Goal: Task Accomplishment & Management: Manage account settings

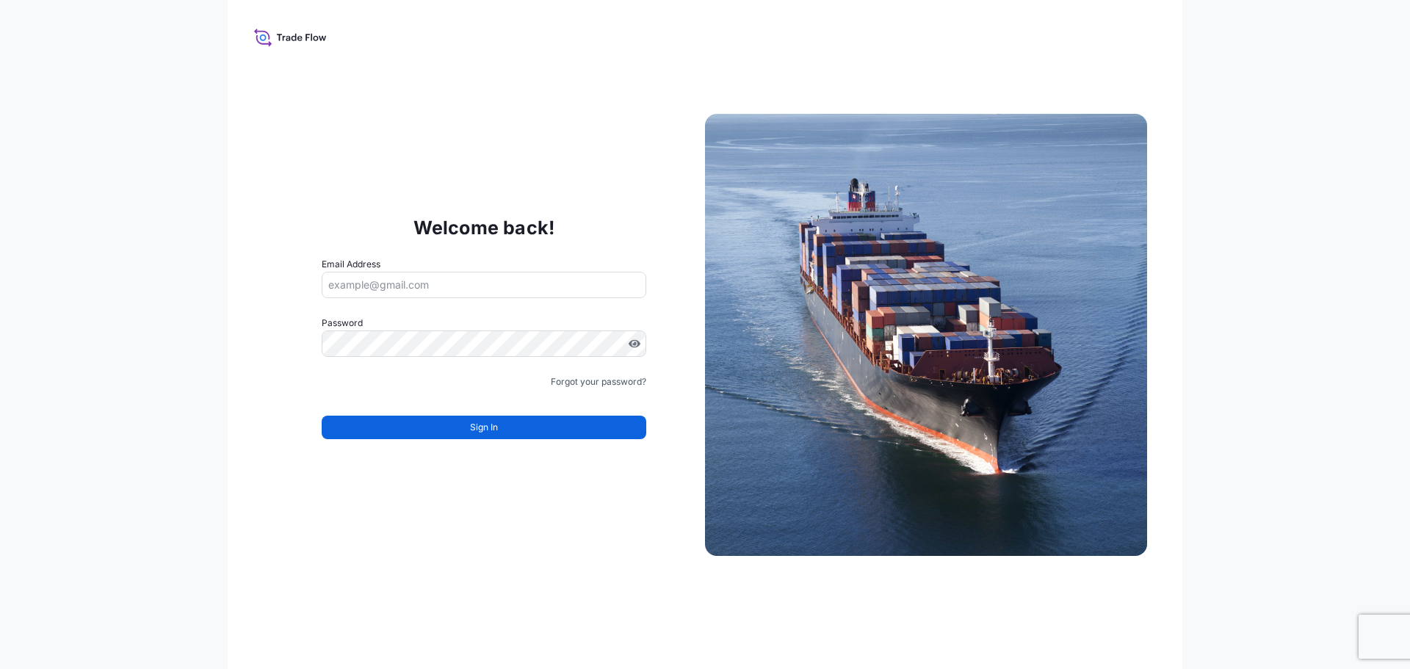
click at [470, 295] on input "Email Address" at bounding box center [484, 285] width 325 height 26
type input "mari"
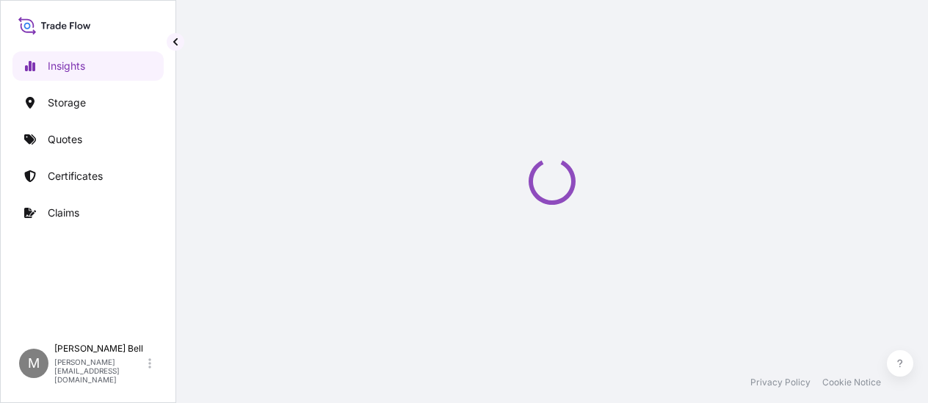
select select "2025"
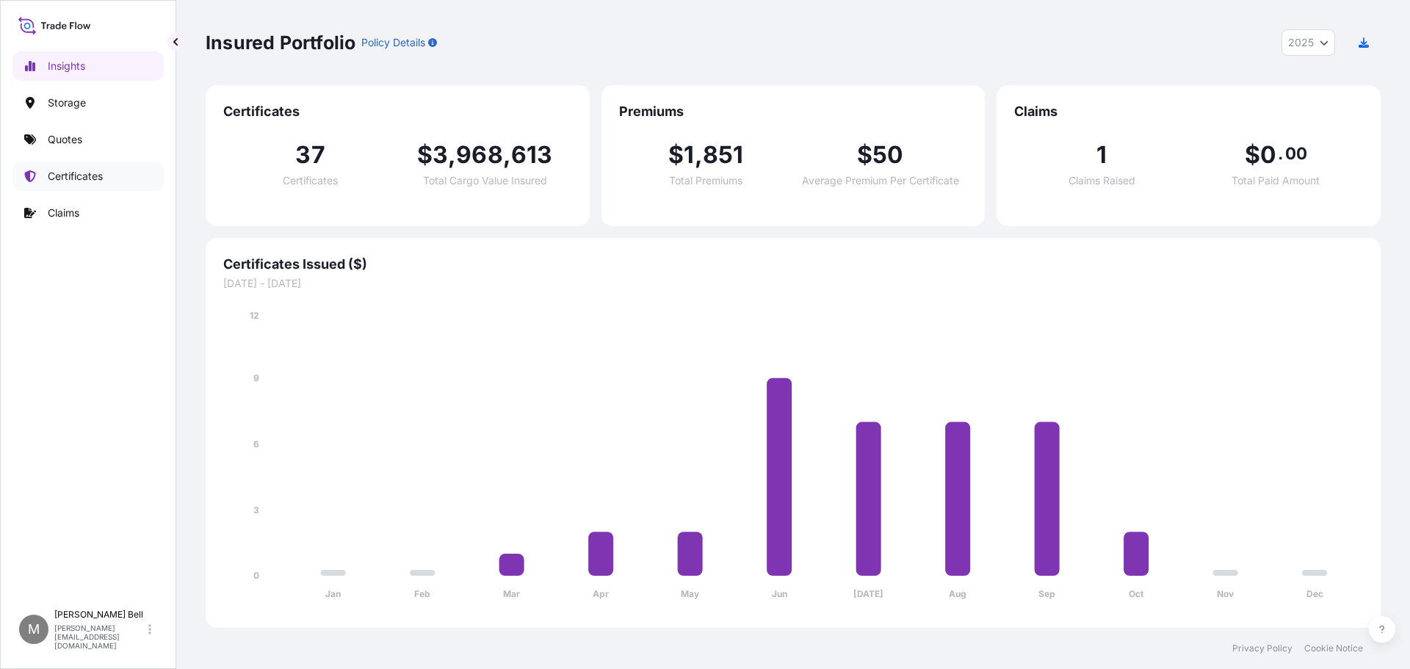
click at [83, 171] on p "Certificates" at bounding box center [75, 176] width 55 height 15
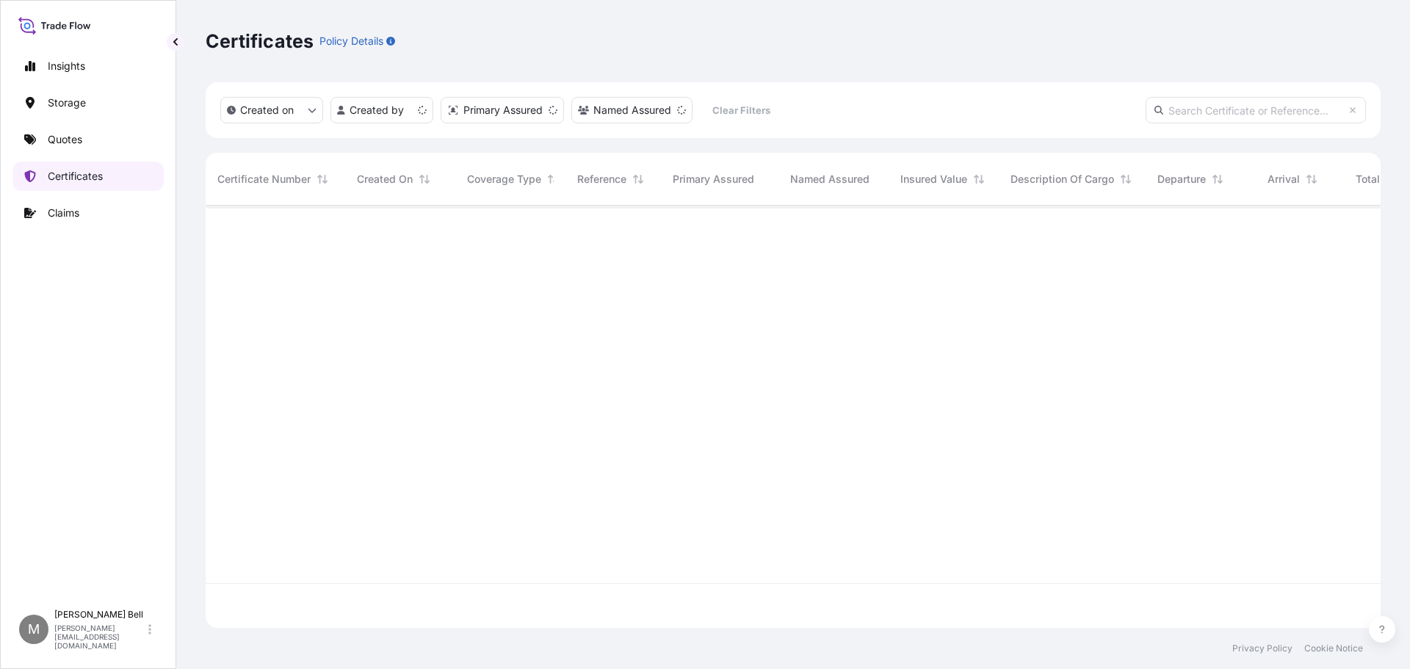
scroll to position [419, 1164]
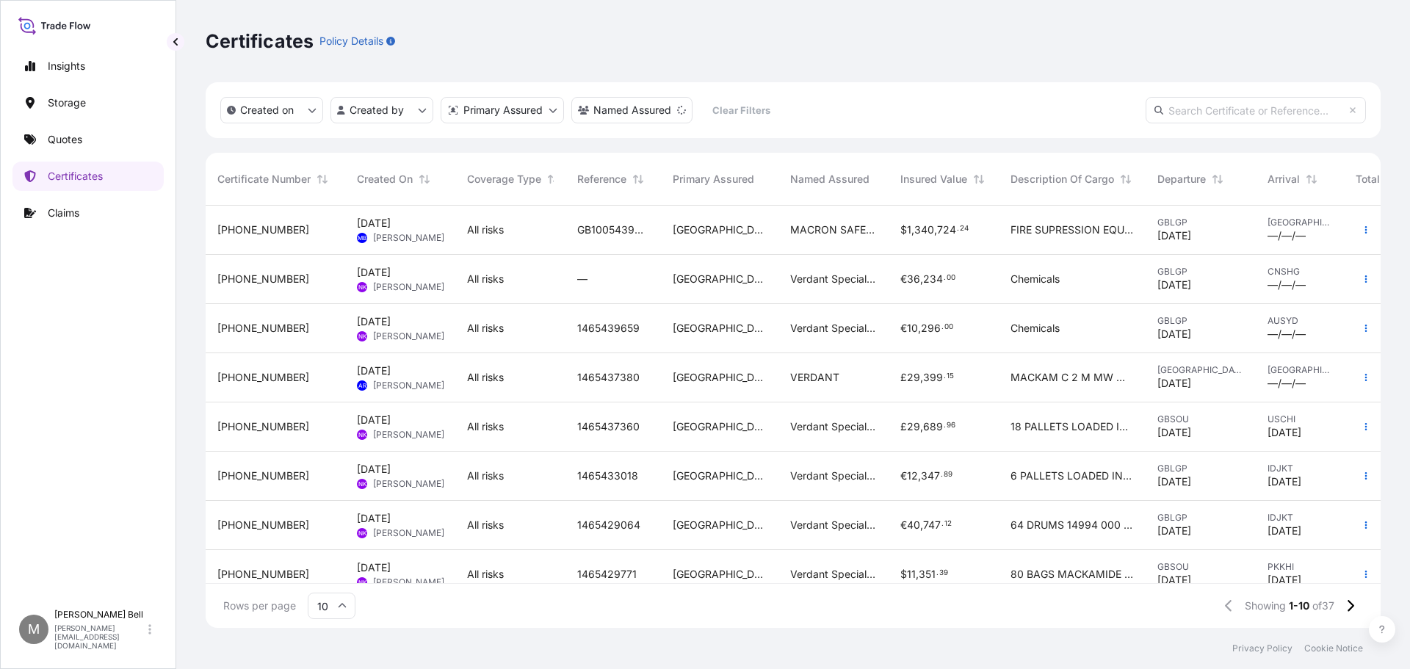
click at [282, 234] on div "31601-35-3" at bounding box center [275, 230] width 116 height 15
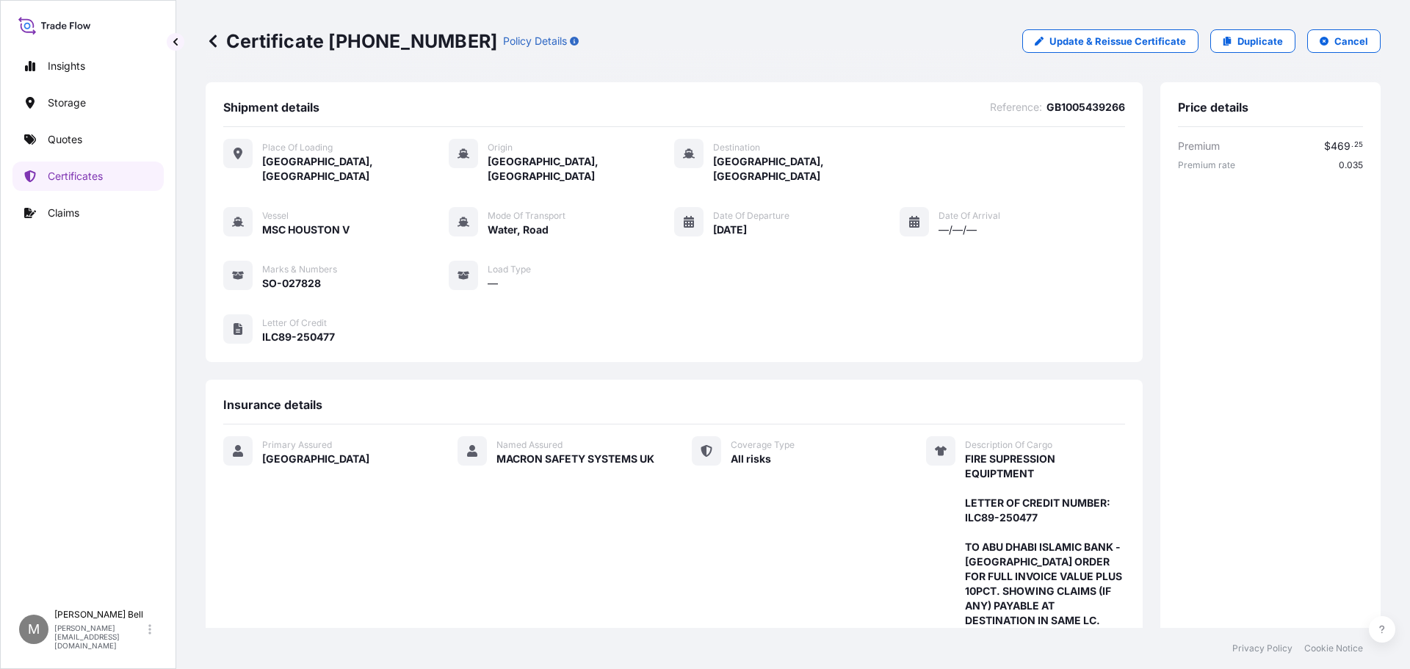
click at [334, 156] on span "Great Yarmouth, United Kingdom" at bounding box center [355, 168] width 187 height 29
click at [1073, 43] on p "Update & Reissue Certificate" at bounding box center [1118, 41] width 137 height 15
select select "Road / Inland"
select select "Water"
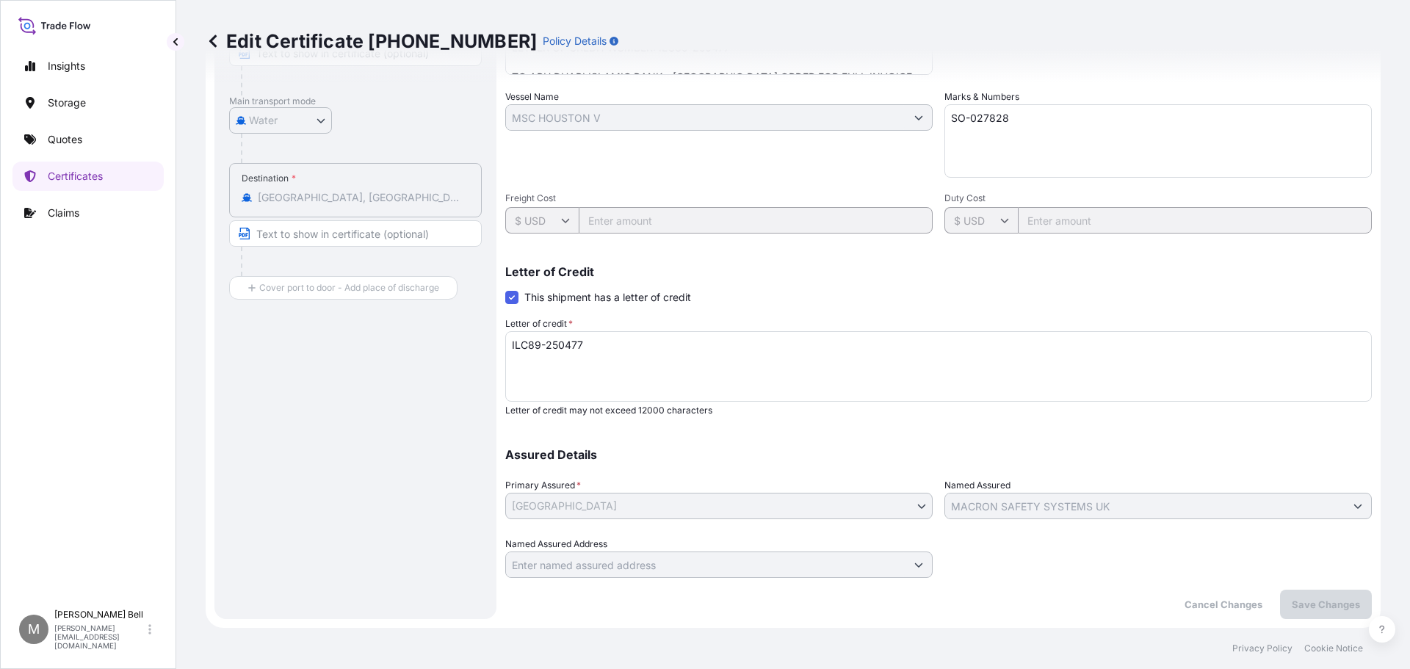
scroll to position [154, 0]
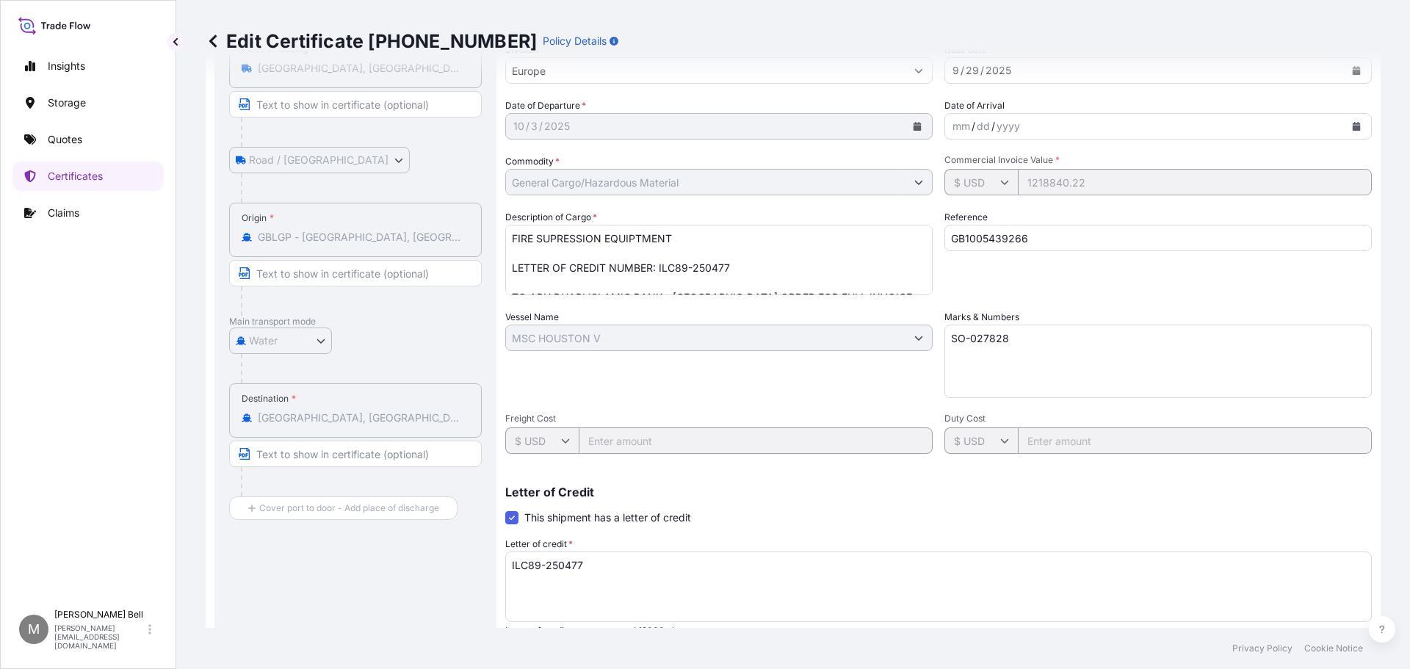
click at [385, 426] on div "Destination * Alexandria, Alexandria Governorate, Egypt" at bounding box center [355, 410] width 253 height 54
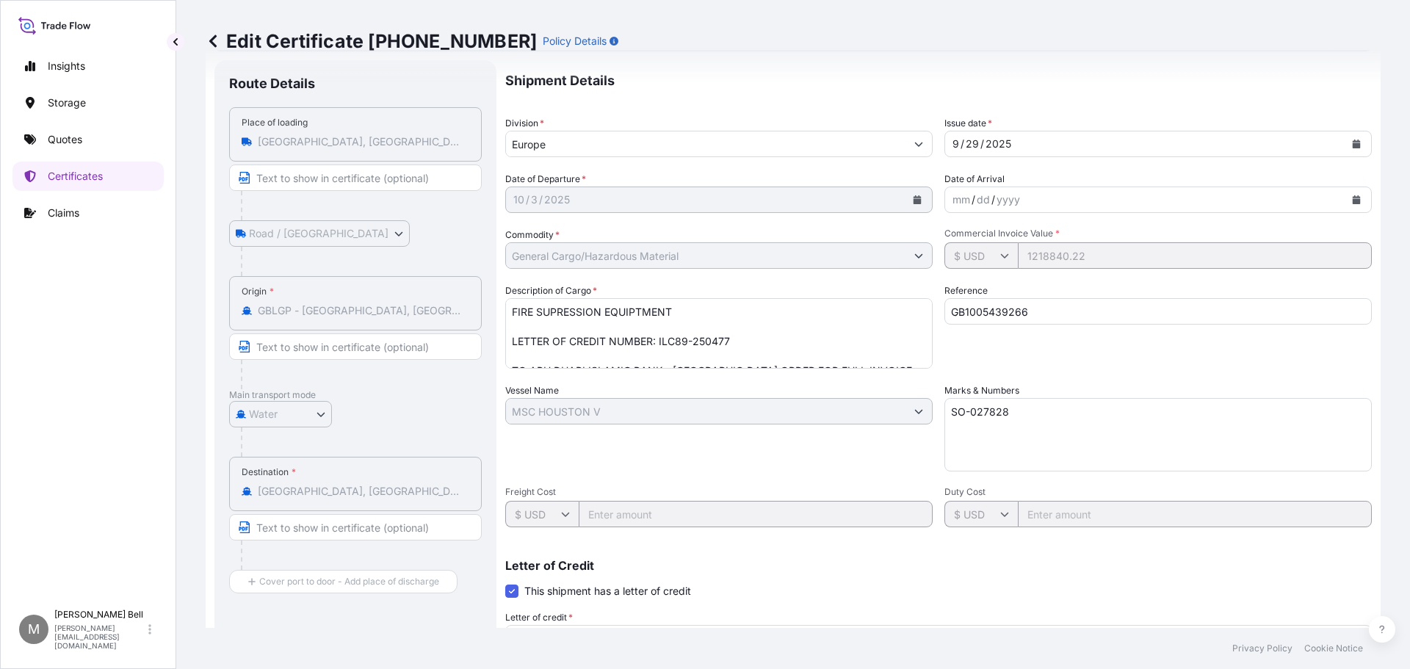
click at [1105, 532] on div "Shipment Details Division * Europe Issue date * 9 / 29 / 2025 Date of Departure…" at bounding box center [938, 466] width 867 height 812
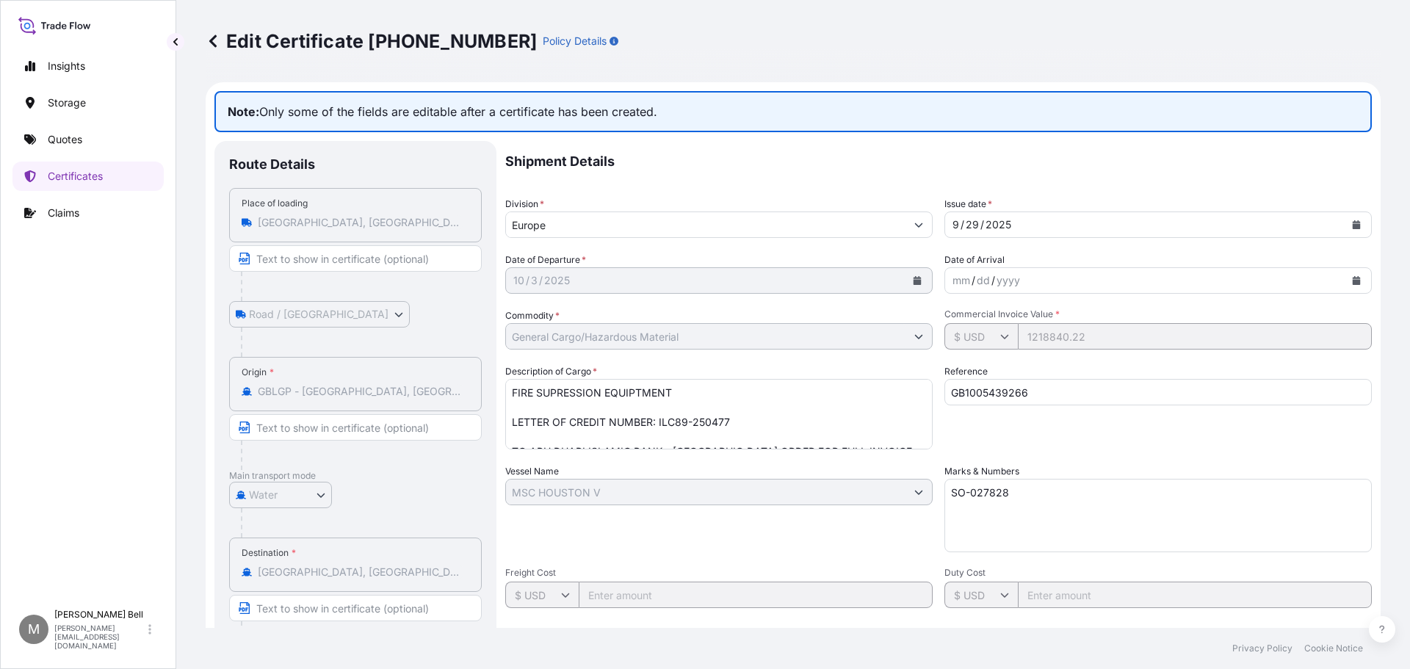
scroll to position [0, 0]
click at [212, 43] on icon at bounding box center [212, 41] width 7 height 12
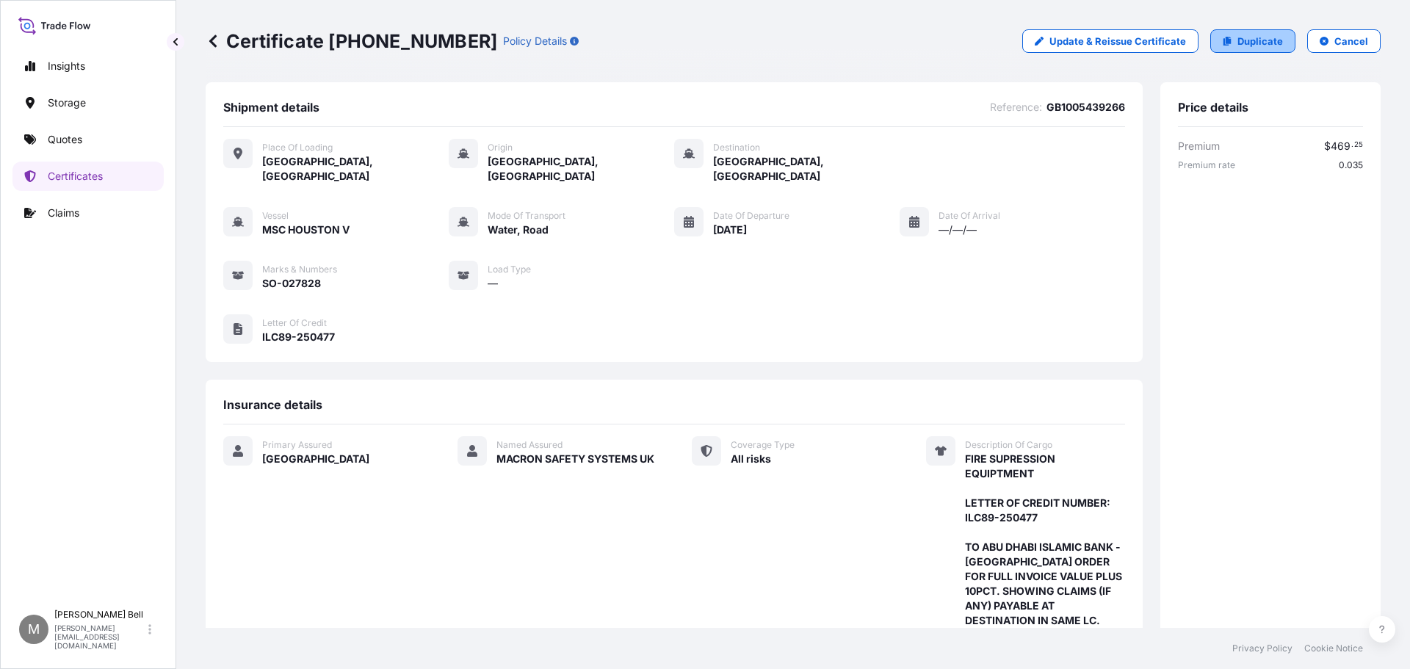
click at [1270, 41] on p "Duplicate" at bounding box center [1261, 41] width 46 height 15
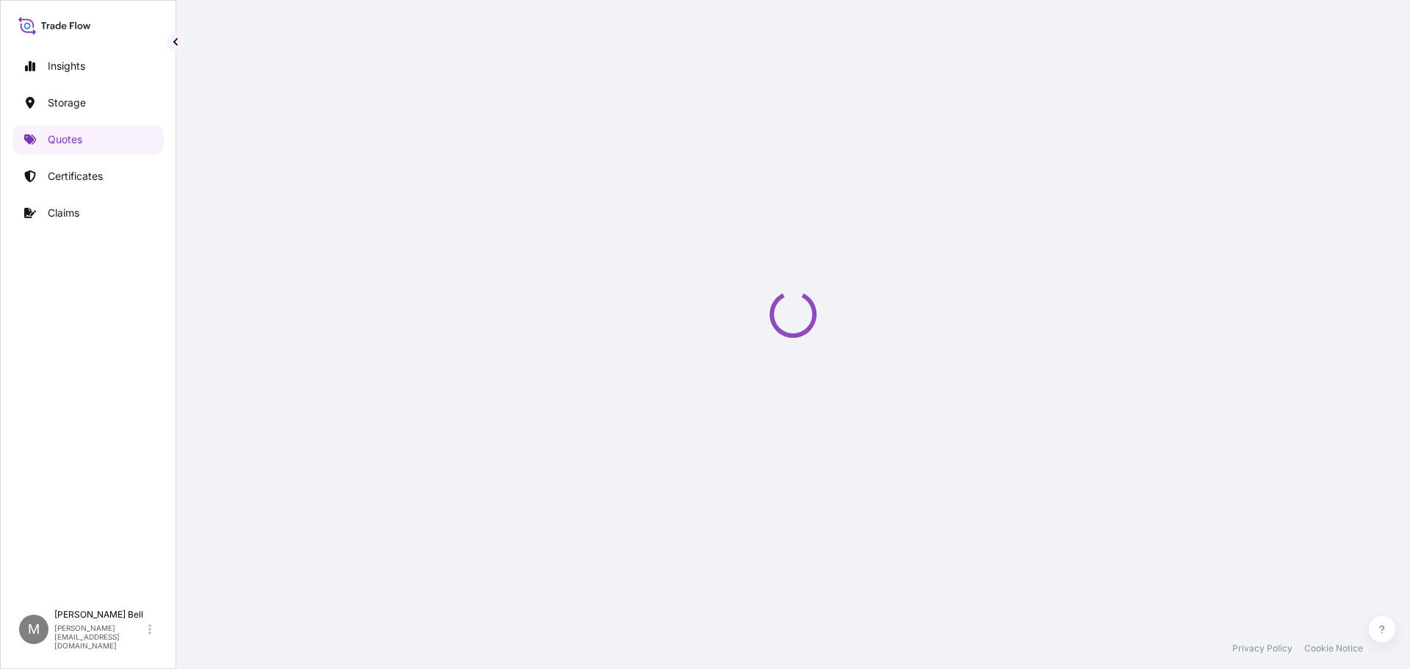
select select "Road / Inland"
select select "Water"
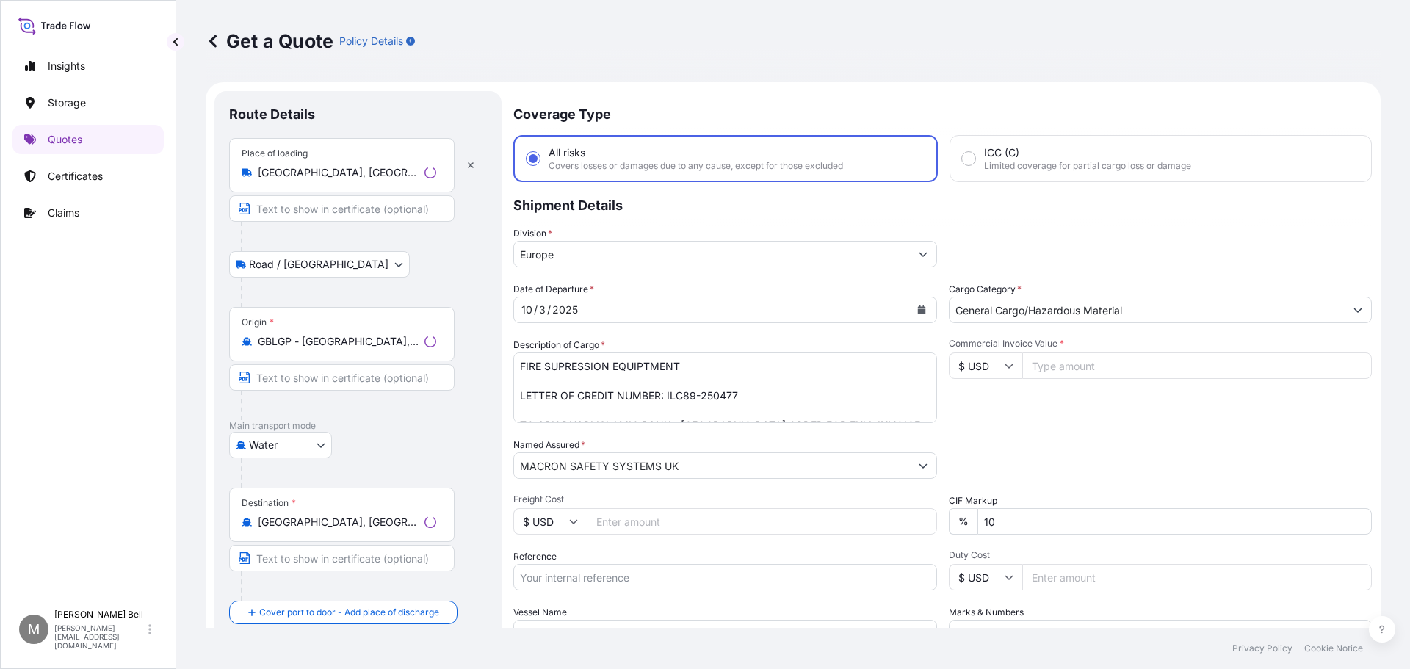
scroll to position [24, 0]
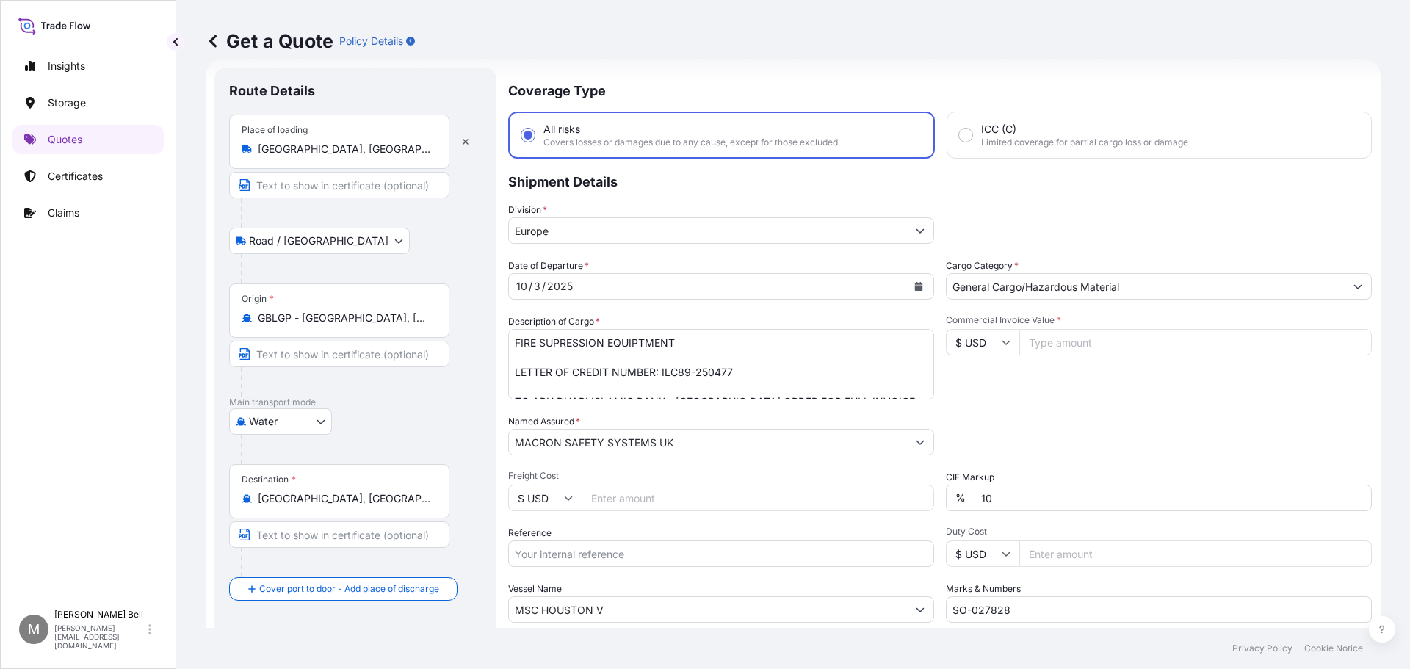
click at [336, 363] on input "Text to appear on certificate" at bounding box center [339, 354] width 220 height 26
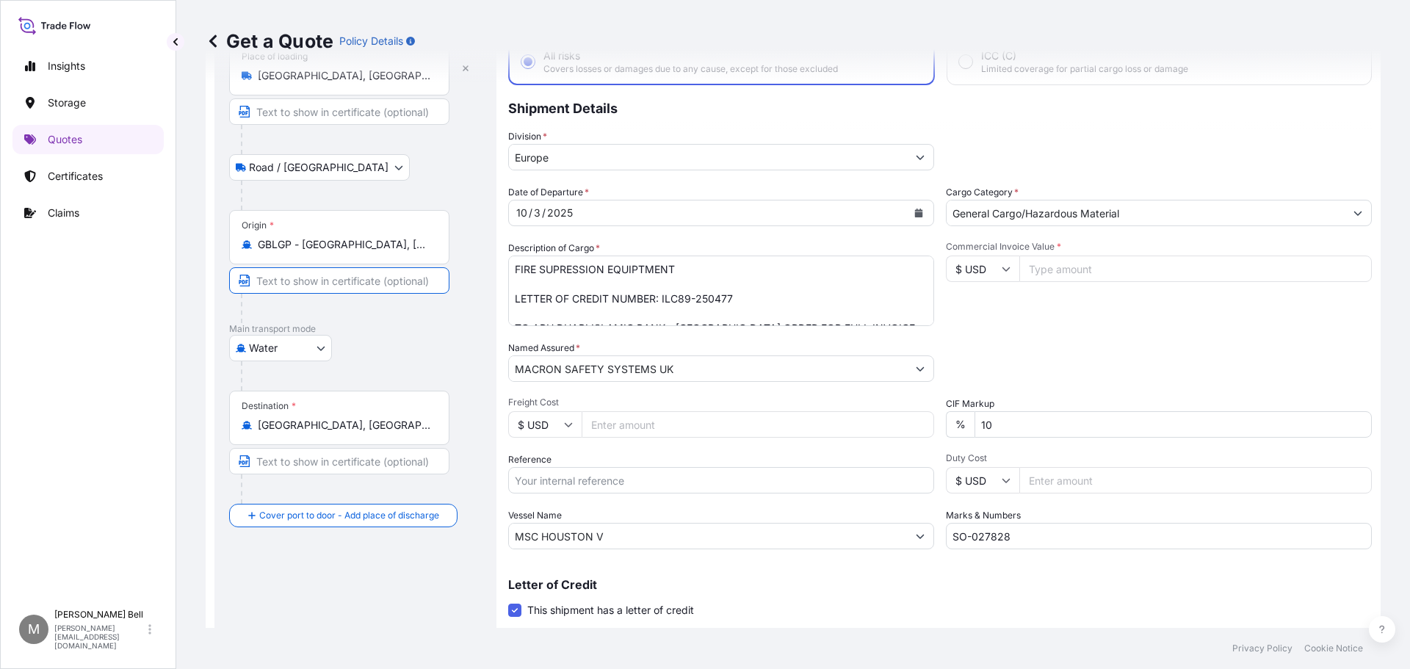
click at [643, 545] on input "MSC HOUSTON V" at bounding box center [708, 536] width 398 height 26
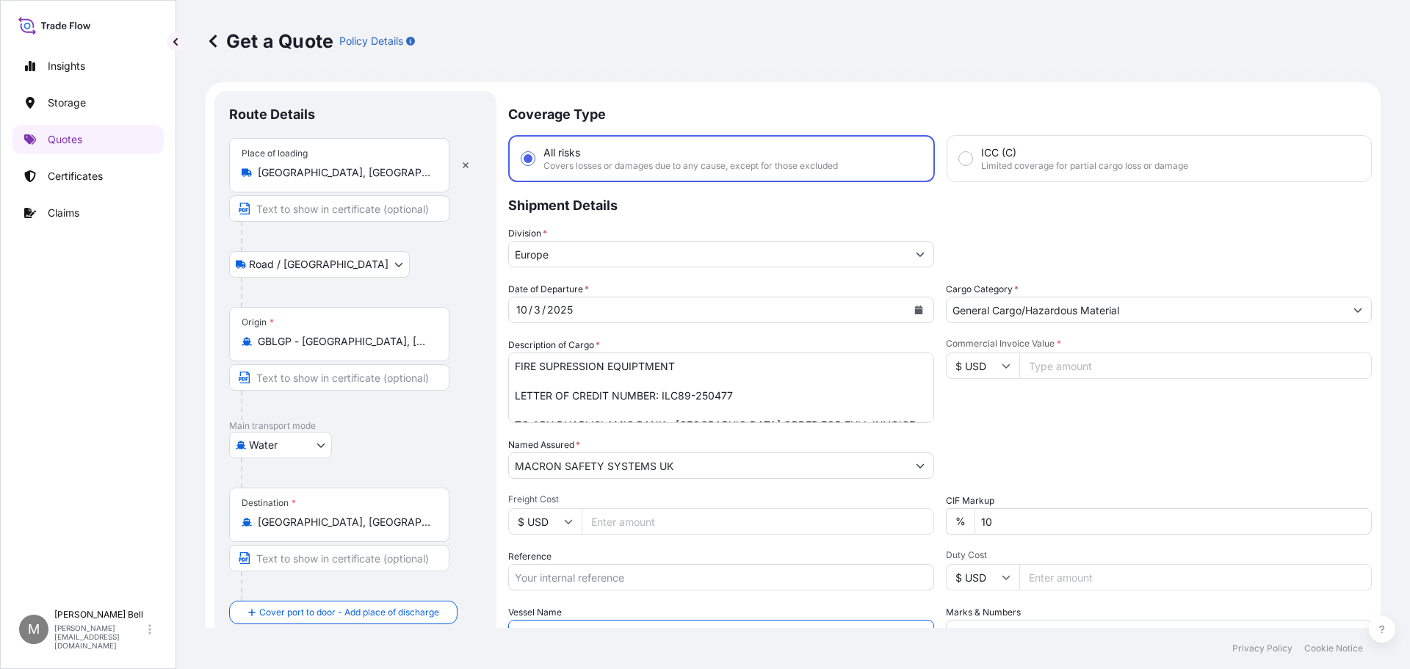
click at [303, 374] on input "Text to appear on certificate" at bounding box center [339, 377] width 220 height 26
type input "LONDON GATEWAY SEA PORT"
click at [341, 563] on input "Text to appear on certificate" at bounding box center [339, 558] width 220 height 26
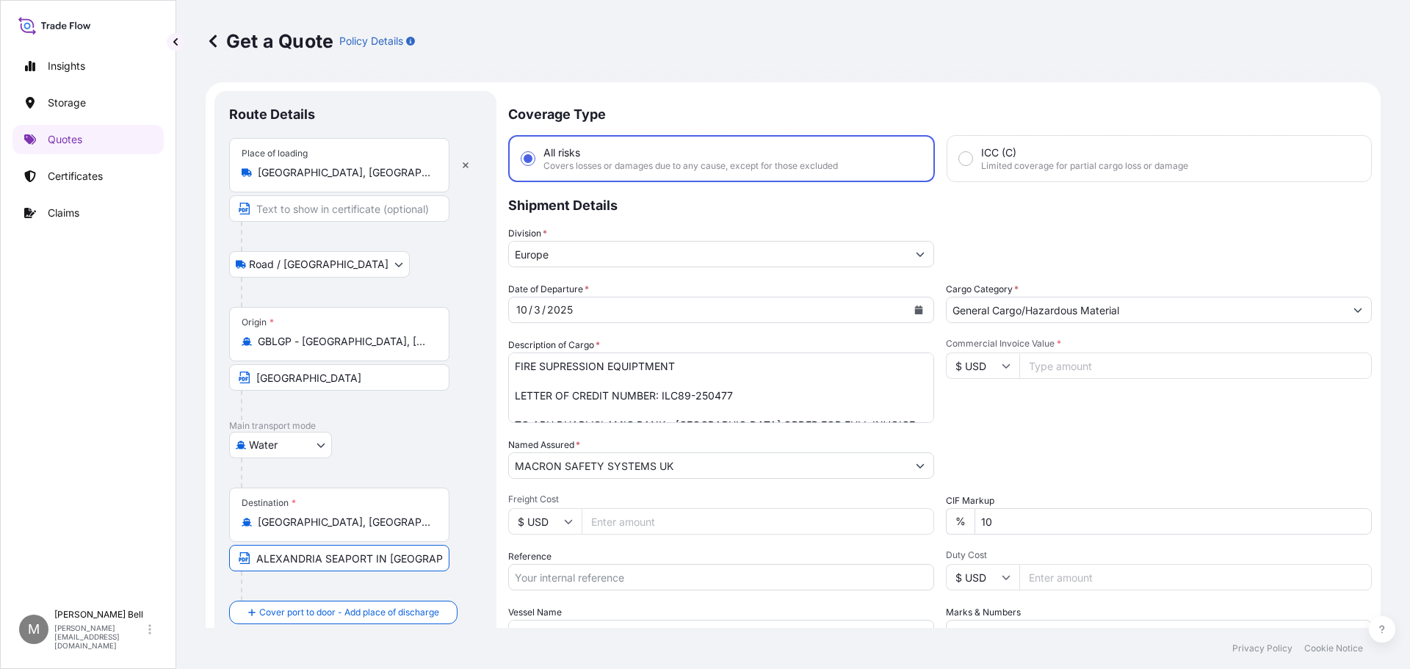
type input "ALEXANDRIA SEAPORT IN EGYPT"
drag, startPoint x: 682, startPoint y: 366, endPoint x: 490, endPoint y: 364, distance: 192.5
click at [490, 364] on form "Route Details Place of loading Great Yarmouth, UK Road / Inland Road / Inland O…" at bounding box center [793, 479] width 1175 height 794
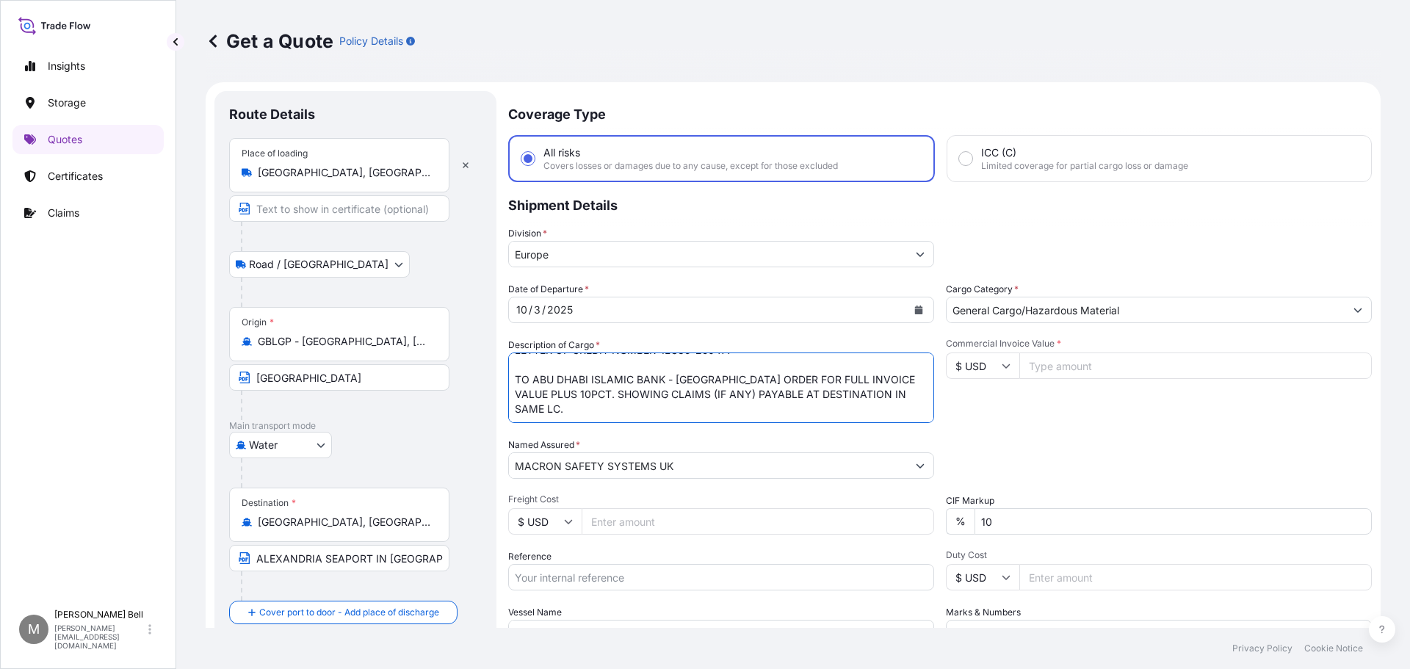
click at [888, 395] on textarea "FIRE SUPRESSION EQUIPTMENT LETTER OF CREDIT NUMBER: ILC89-250477 TO ABU DHABI I…" at bounding box center [721, 388] width 426 height 71
type textarea "FIRE FIGHTING SYSTEMS -FM200 LETTER OF CREDIT NUMBER: ILC89-250477 TO ABU DHABI…"
click at [1014, 540] on div "Date of Departure * 10 / 3 / 2025 Cargo Category * General Cargo/Hazardous Mate…" at bounding box center [940, 464] width 864 height 364
click at [1012, 528] on input "10" at bounding box center [1173, 521] width 397 height 26
click at [1042, 367] on input "Commercial Invoice Value *" at bounding box center [1195, 366] width 353 height 26
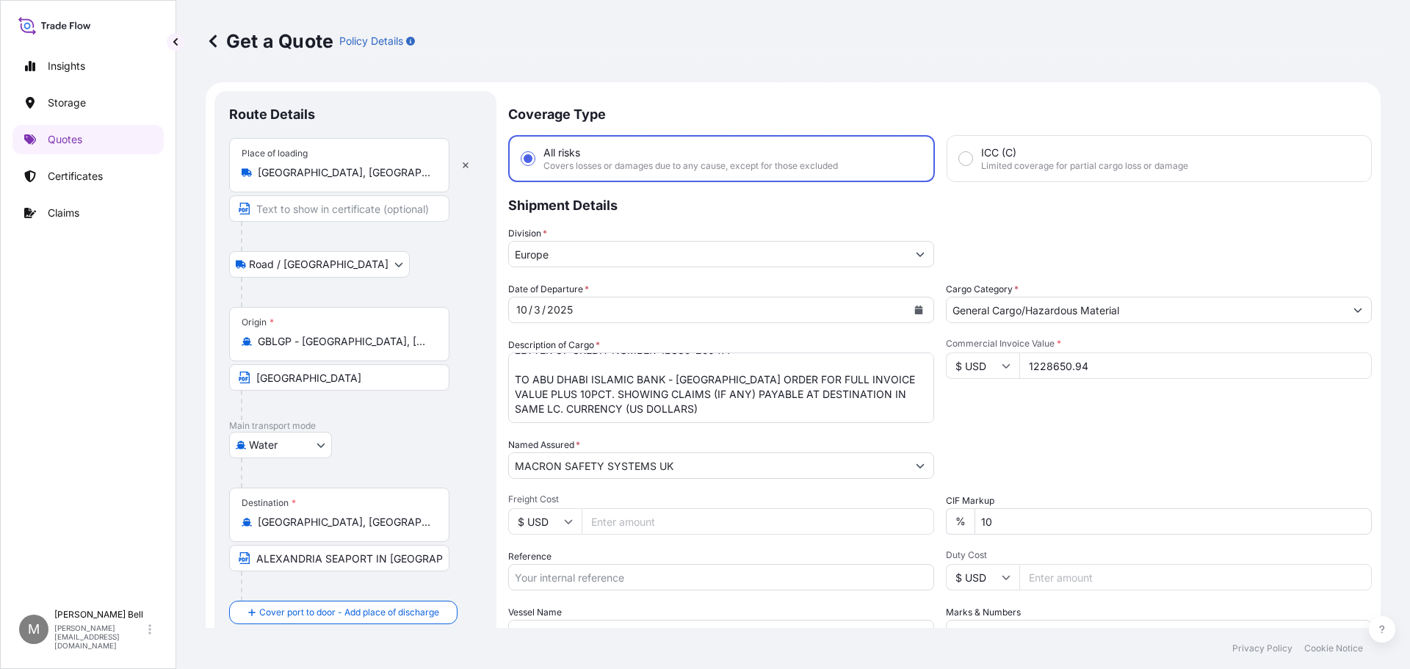
type input "1228650.94"
click at [1176, 399] on div "Commercial Invoice Value * $ USD 1228650.94" at bounding box center [1159, 380] width 426 height 85
click at [1069, 361] on input "1228650.94" at bounding box center [1195, 366] width 353 height 26
click at [1125, 365] on input "1228650.94" at bounding box center [1195, 366] width 353 height 26
drag, startPoint x: 1119, startPoint y: 367, endPoint x: 928, endPoint y: 367, distance: 191.7
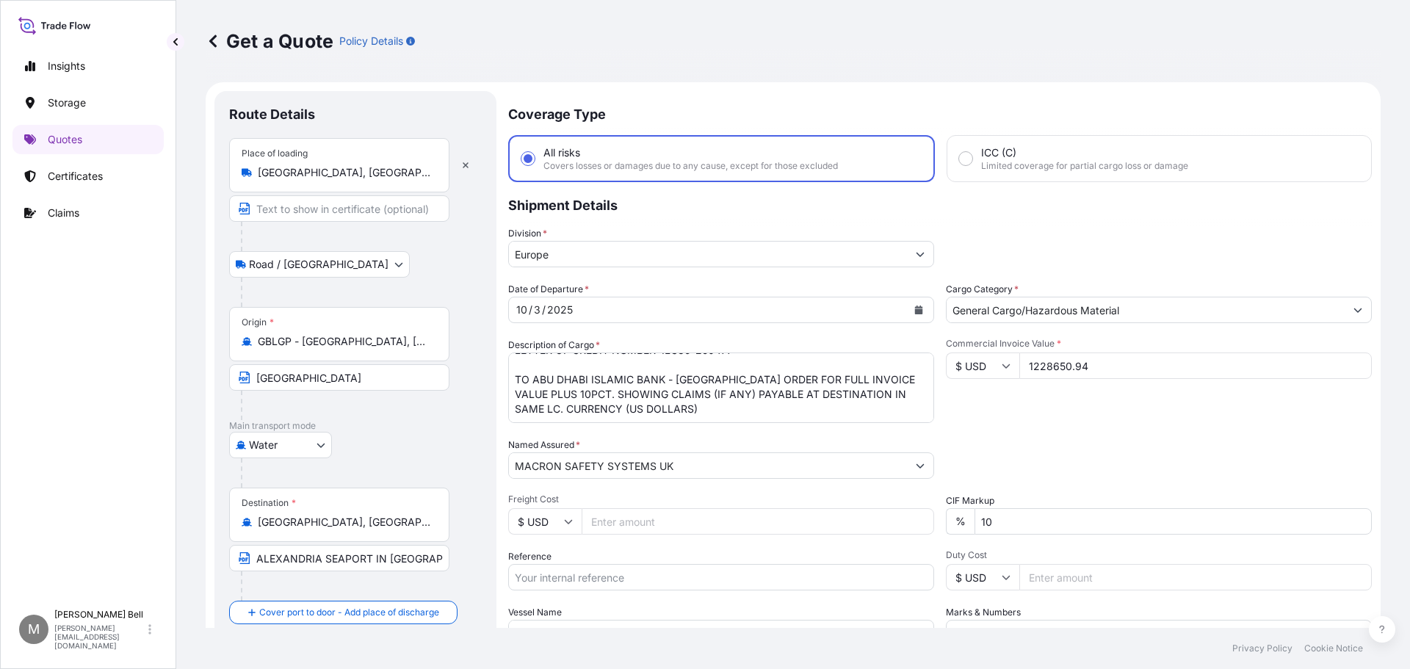
click at [928, 367] on div "Date of Departure * 10 / 3 / 2025 Cargo Category * General Cargo/Hazardous Mate…" at bounding box center [940, 464] width 864 height 364
type input "1228650.94"
click at [1183, 469] on div "Packing Category Type to search a container mode Please select a primary mode o…" at bounding box center [1159, 458] width 426 height 41
drag, startPoint x: 1096, startPoint y: 363, endPoint x: 1000, endPoint y: 365, distance: 96.2
click at [1000, 365] on div "$ USD 1228650.94" at bounding box center [1159, 366] width 426 height 26
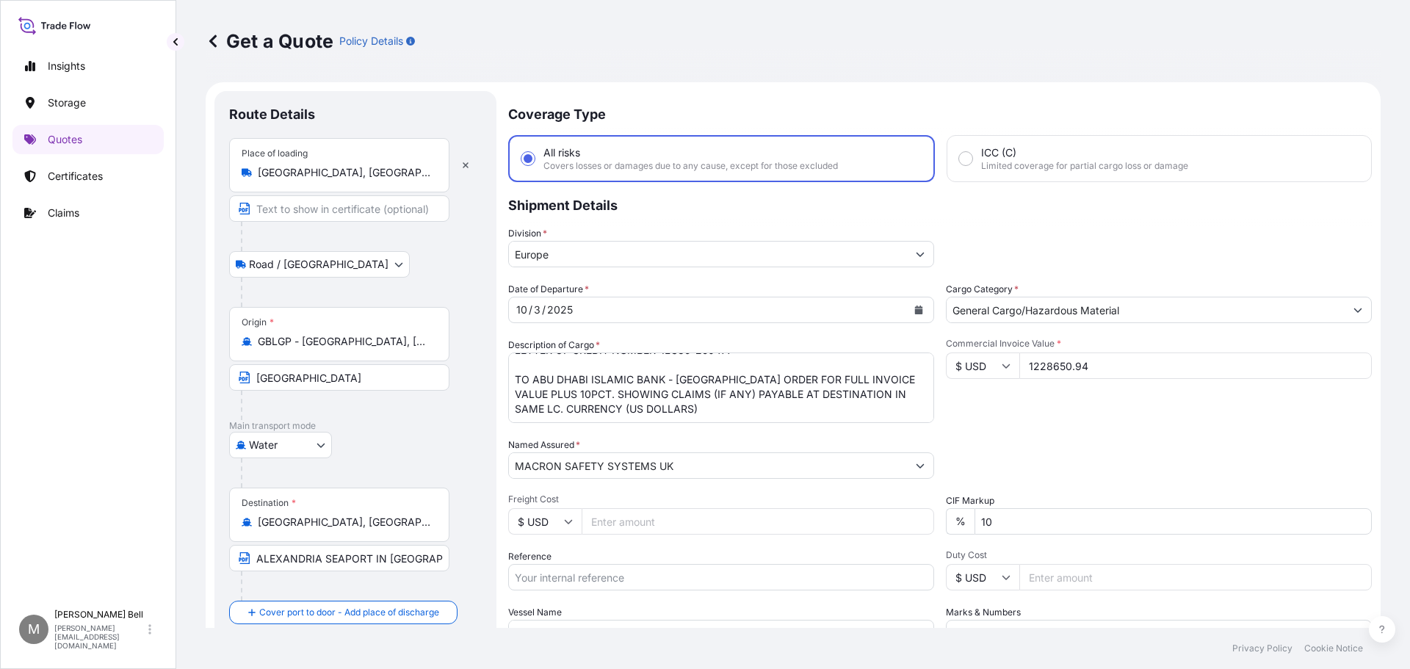
click at [1088, 445] on div "Packing Category Type to search a container mode Please select a primary mode o…" at bounding box center [1159, 458] width 426 height 41
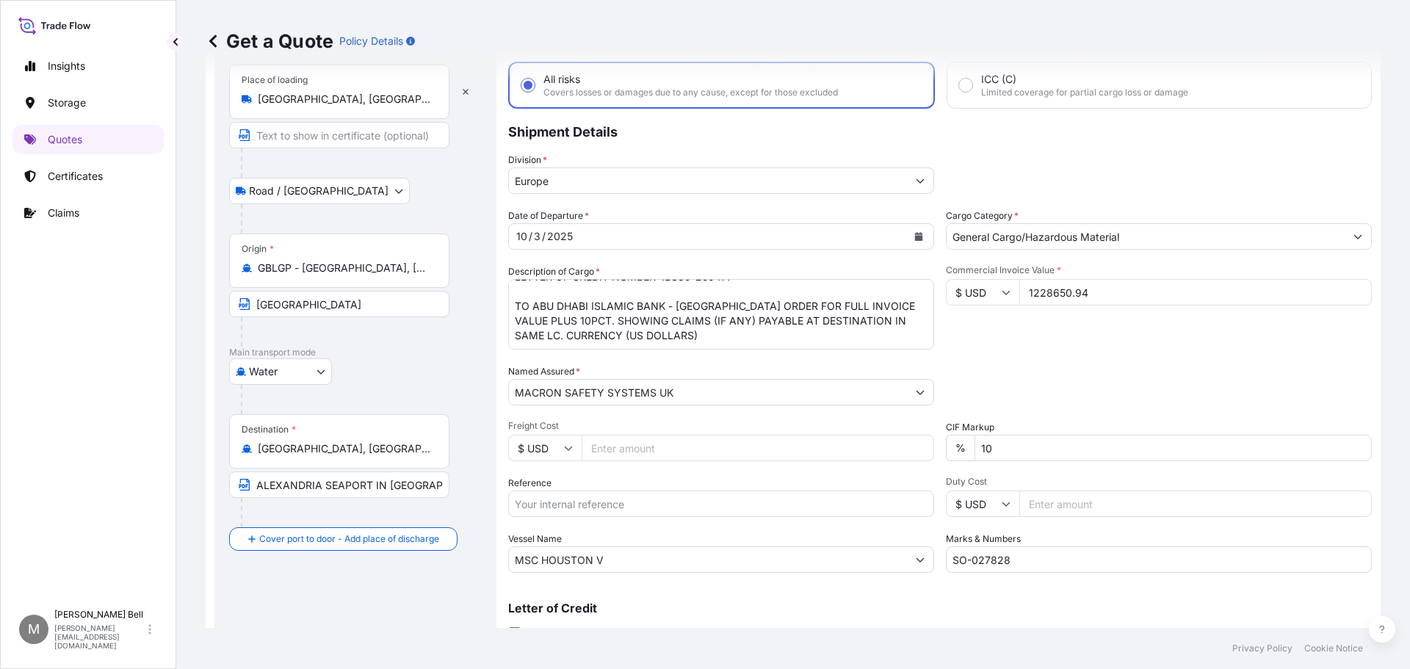
click at [1121, 349] on div "Commercial Invoice Value * $ USD 1228650.94" at bounding box center [1159, 306] width 426 height 85
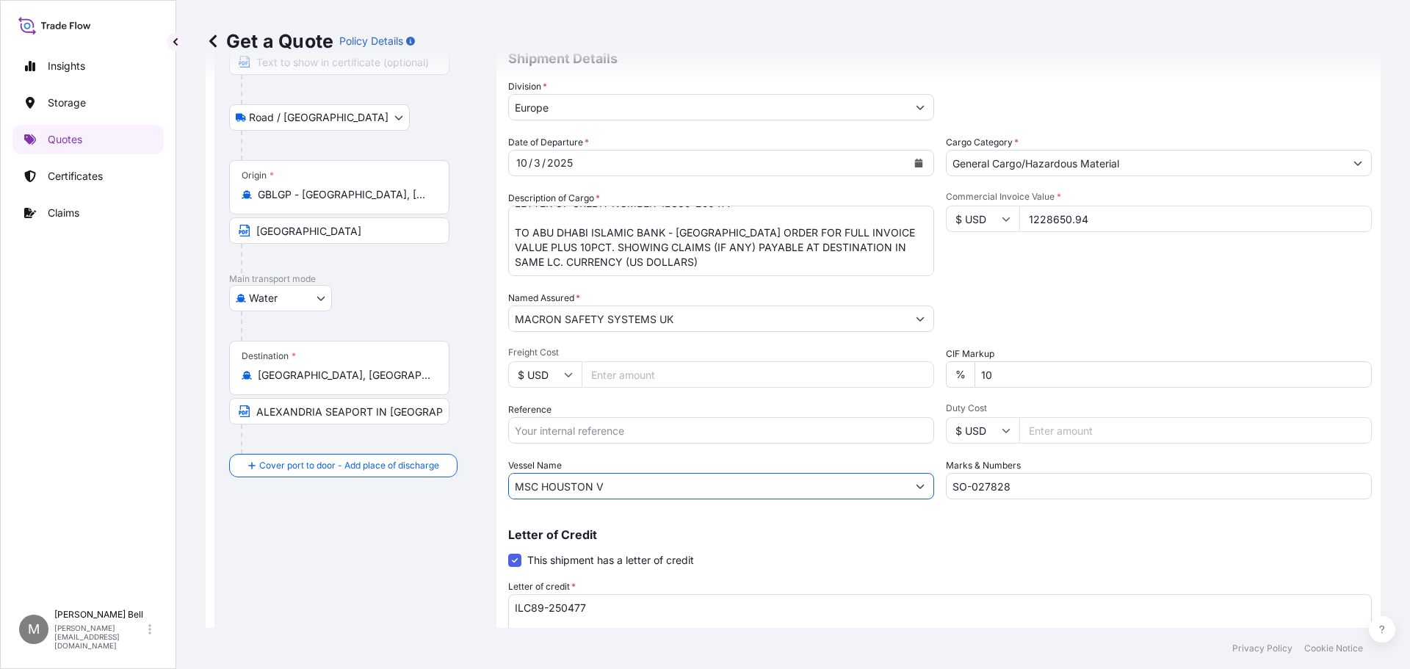
click at [721, 486] on input "MSC HOUSTON V" at bounding box center [708, 486] width 398 height 26
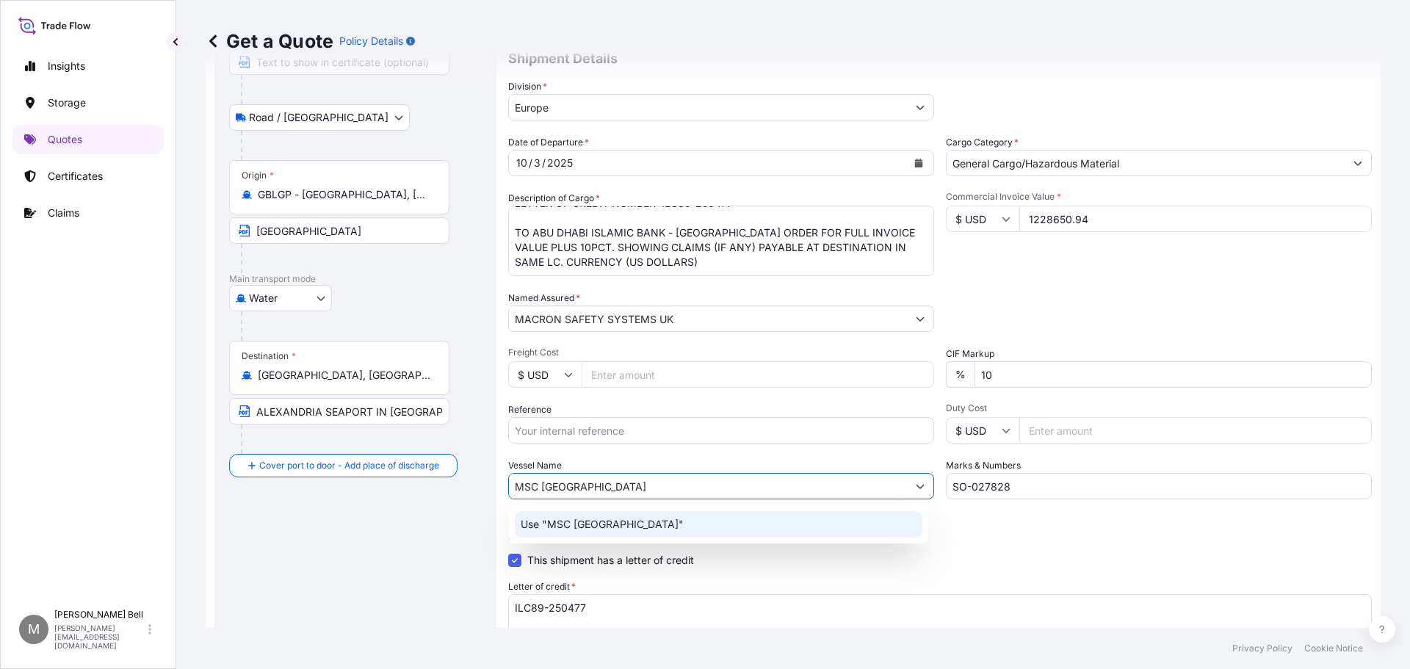
click at [804, 533] on div "Use "MSC HOUSTON V NC540A"" at bounding box center [719, 524] width 408 height 26
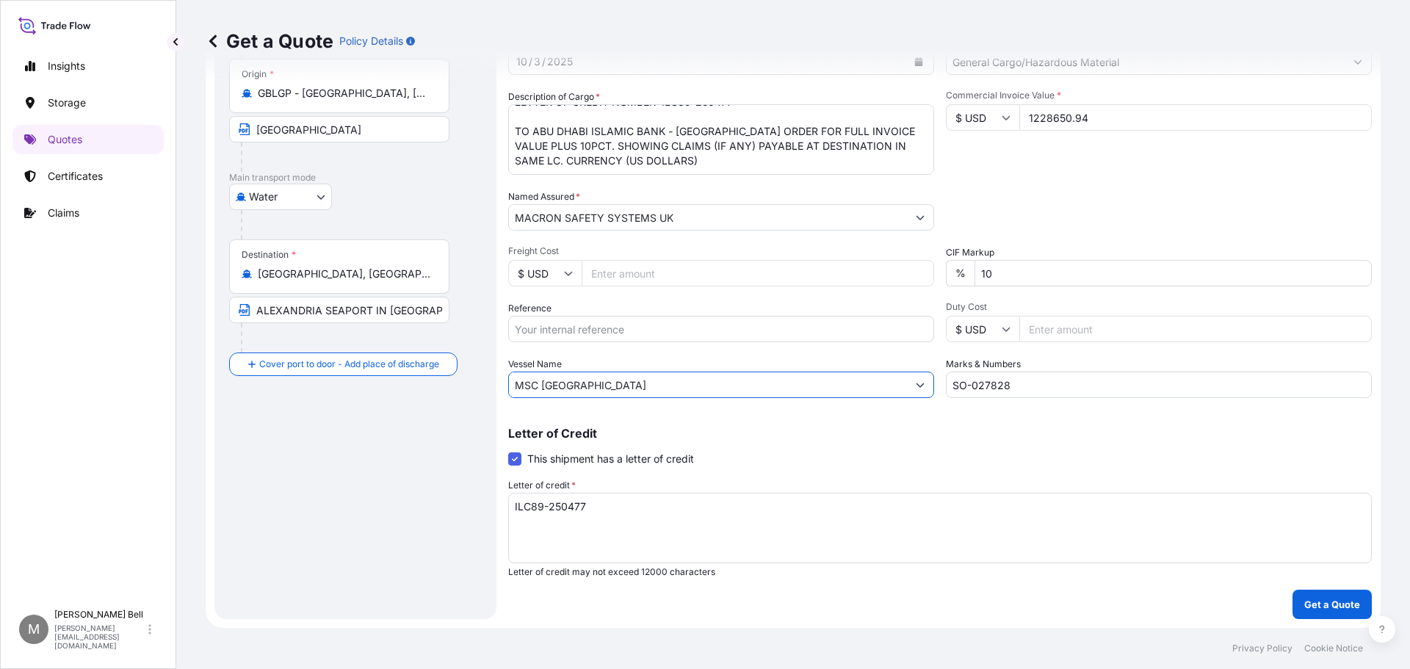
scroll to position [101, 0]
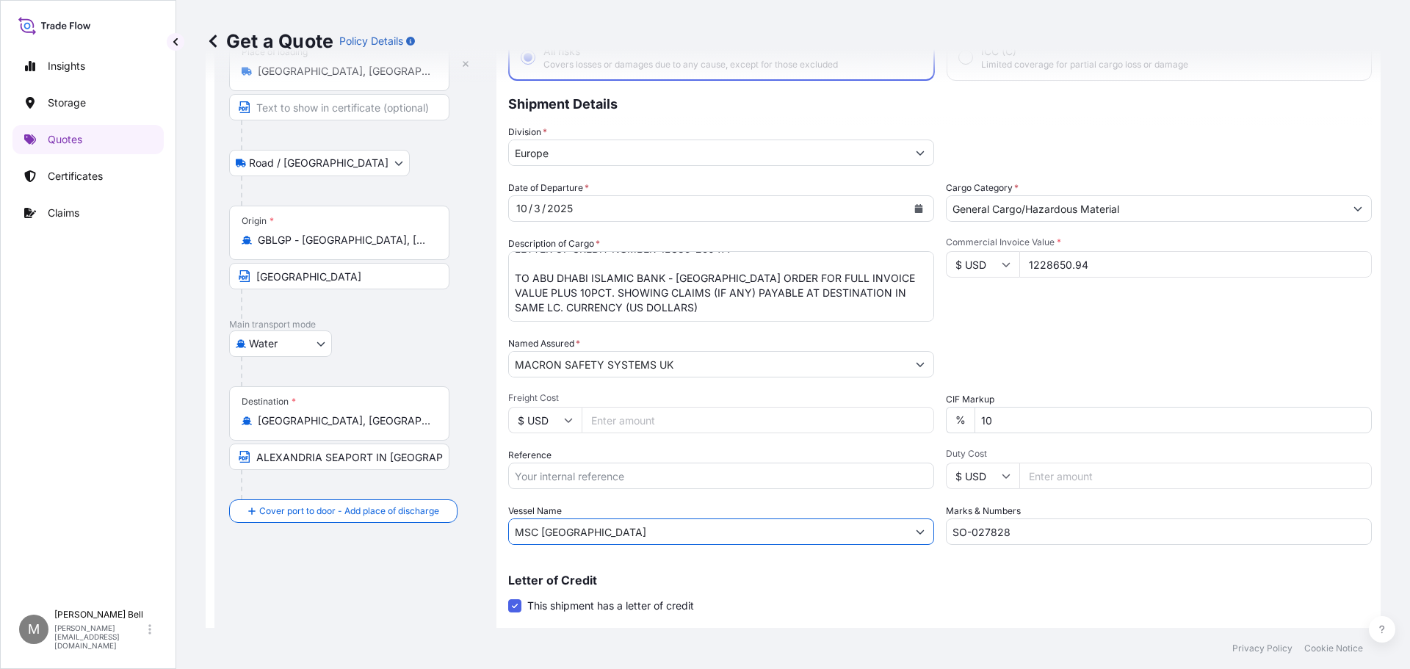
type input "MSC HOUSTON V NC540A"
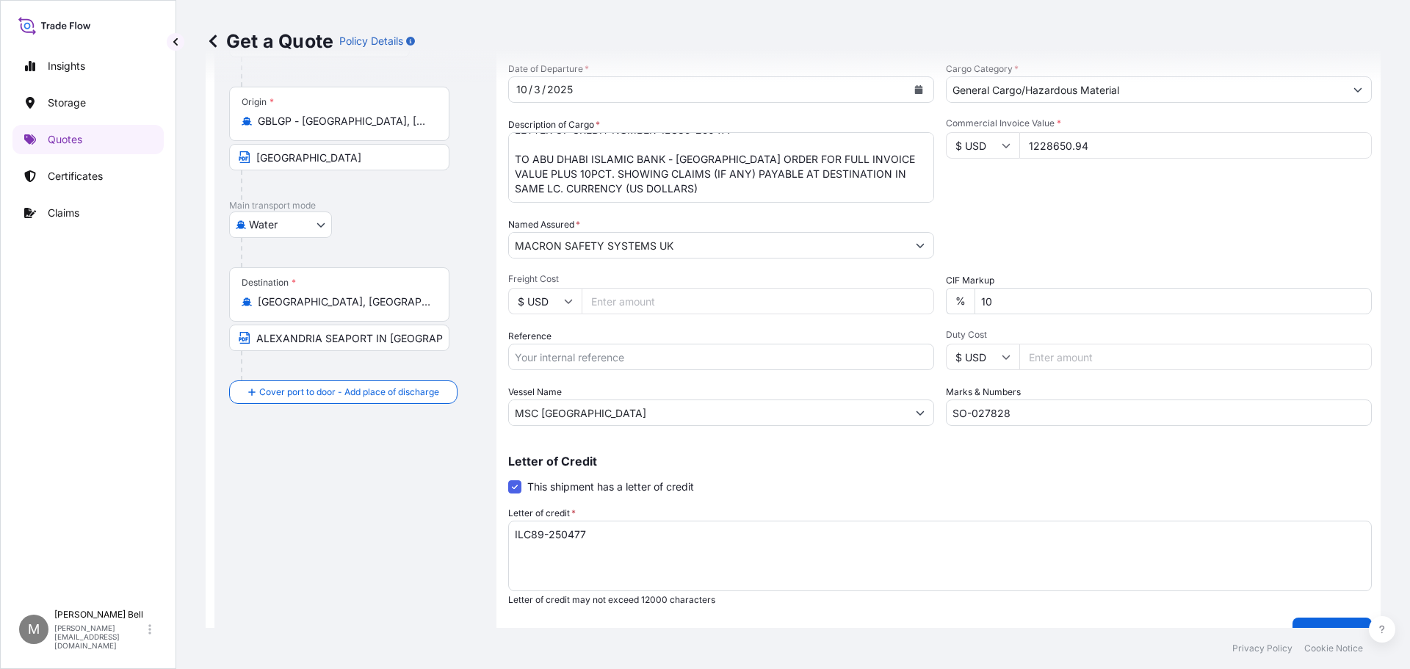
scroll to position [248, 0]
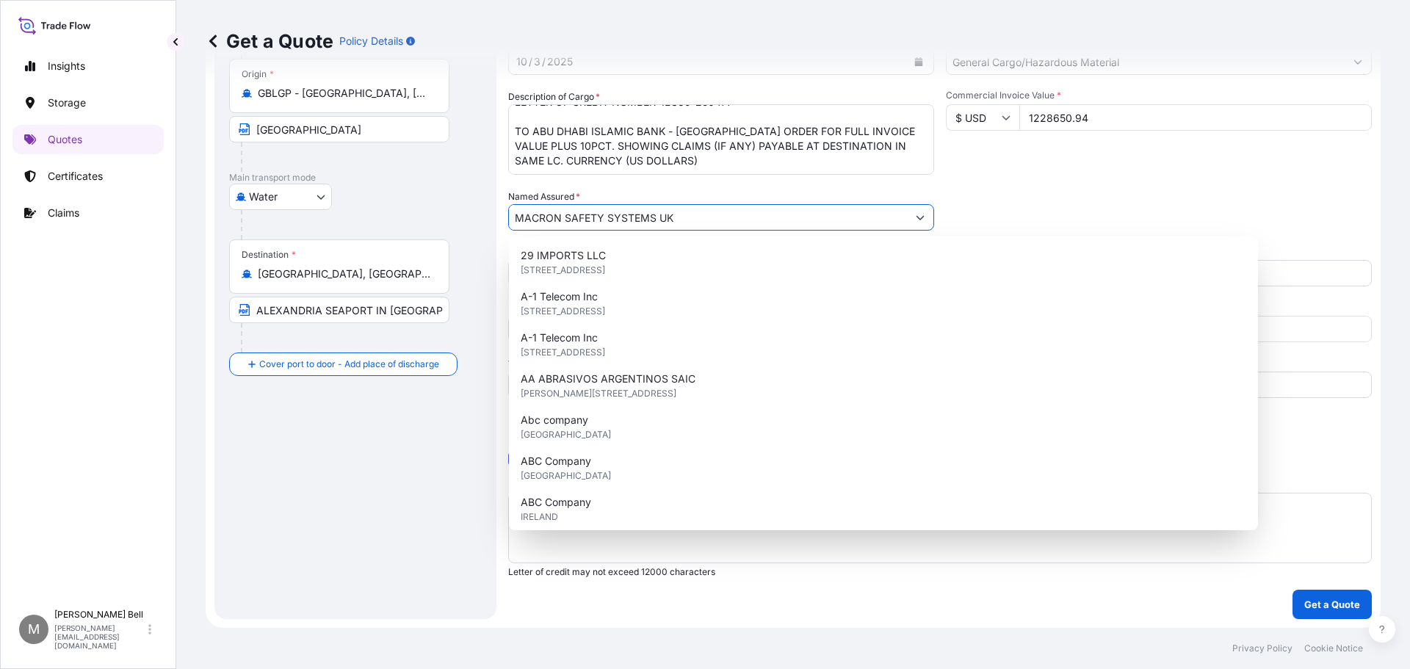
drag, startPoint x: 703, startPoint y: 221, endPoint x: 290, endPoint y: 232, distance: 412.9
click at [290, 232] on form "Route Details Place of loading Great Yarmouth, UK Road / Inland Road / Inland O…" at bounding box center [793, 231] width 1175 height 794
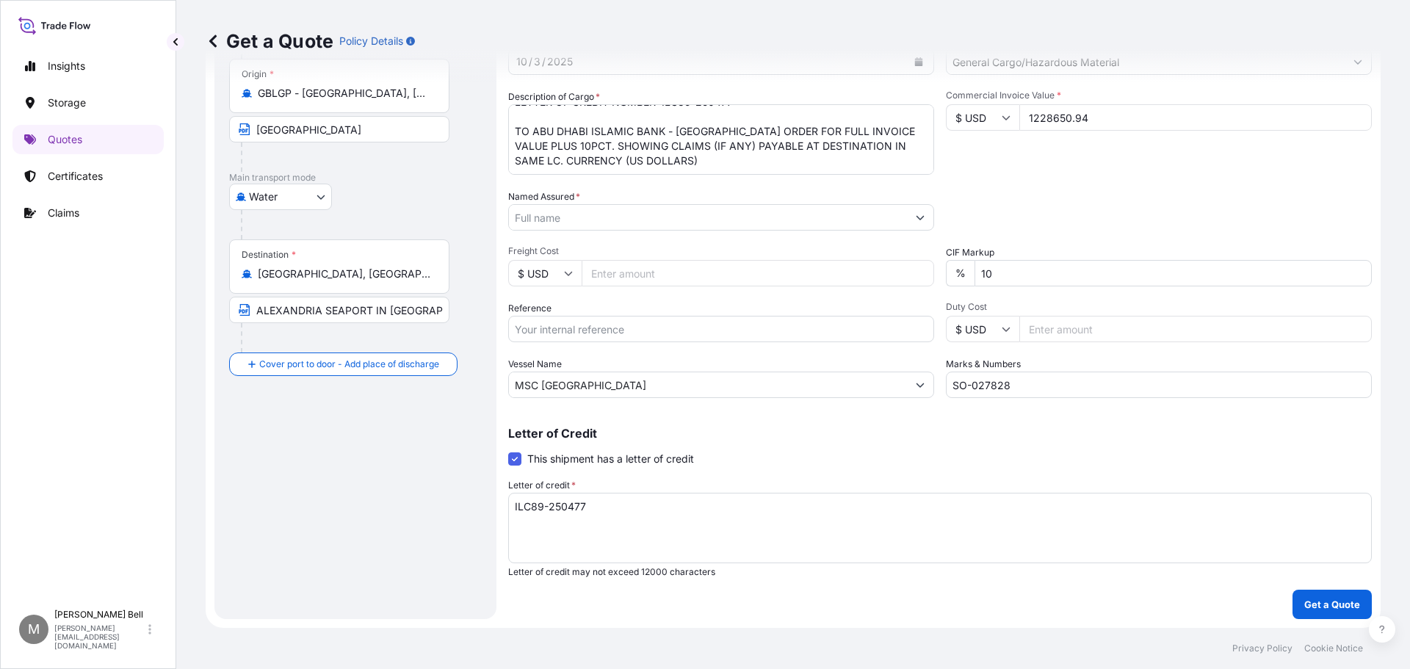
click at [541, 222] on input "Named Assured *" at bounding box center [708, 217] width 398 height 26
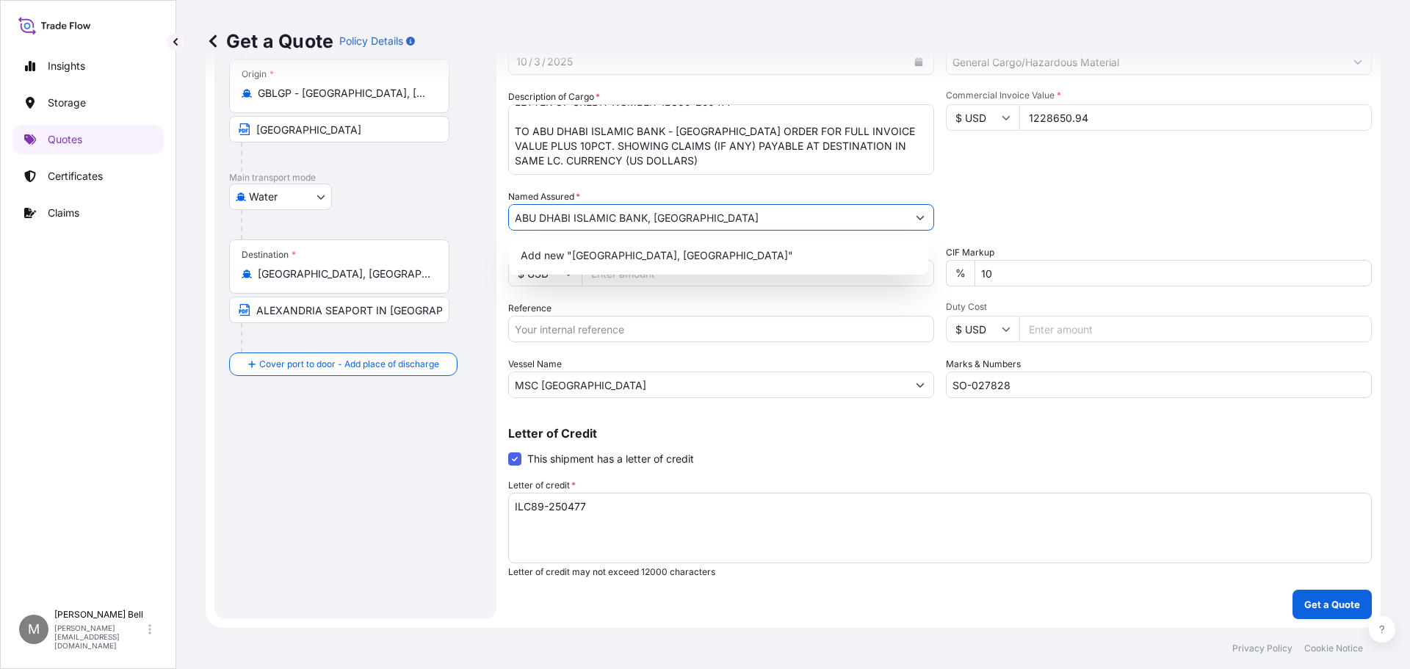
type input "ABU DHABI ISLAMIC BANK, EGYPT"
click at [1147, 579] on div "Coverage Type All risks Covers losses or damages due to any cause, except for t…" at bounding box center [940, 231] width 864 height 776
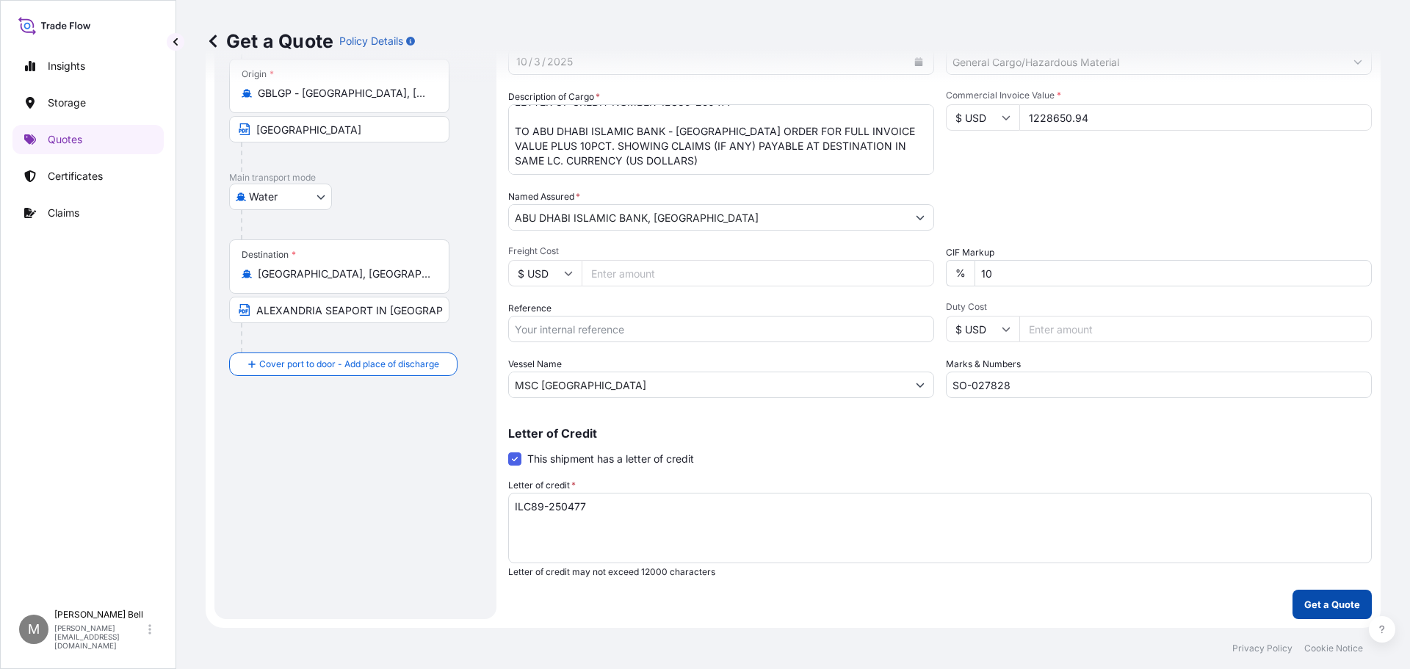
click at [1310, 617] on button "Get a Quote" at bounding box center [1332, 604] width 79 height 29
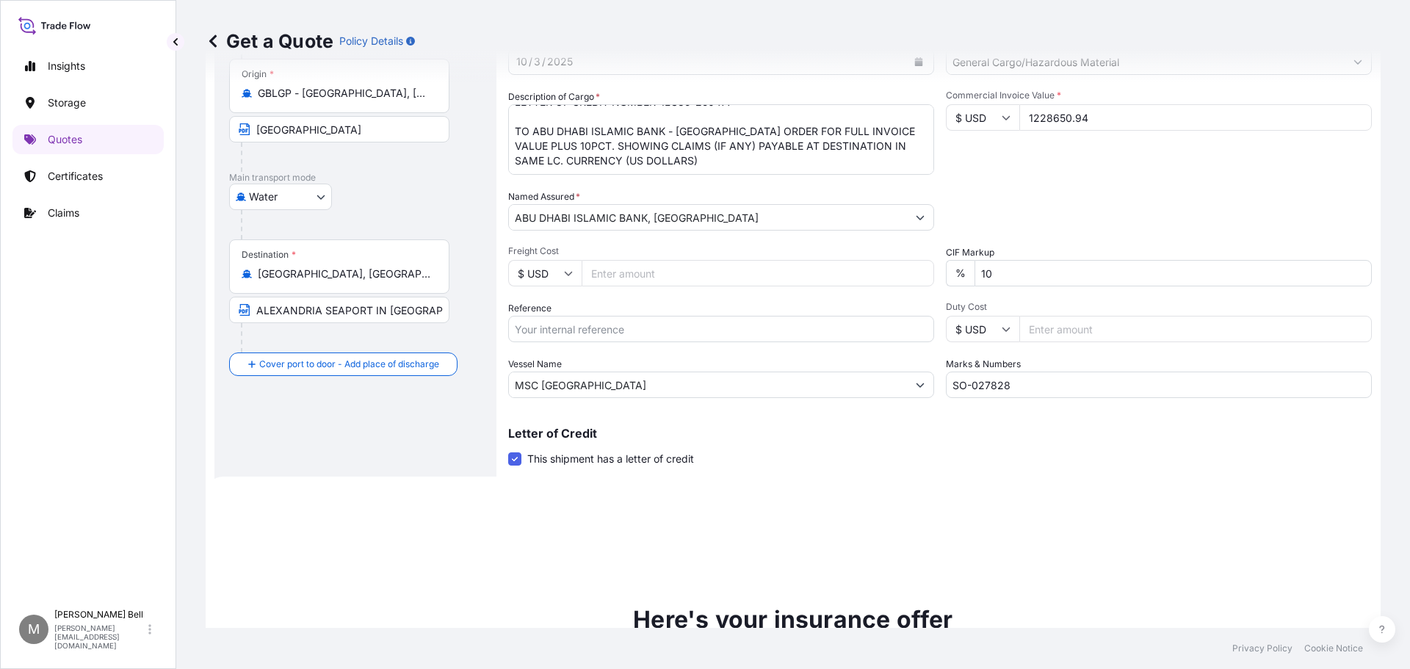
scroll to position [652, 0]
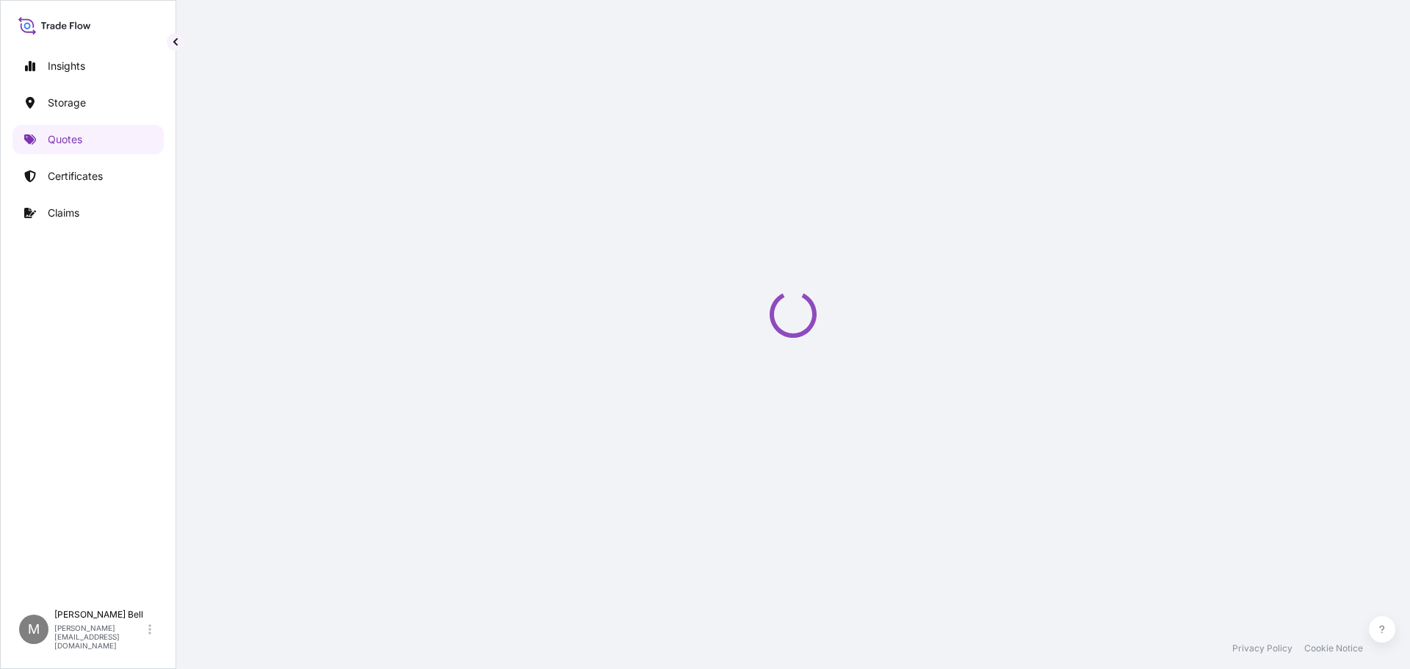
select select "Road / Inland"
select select "Water"
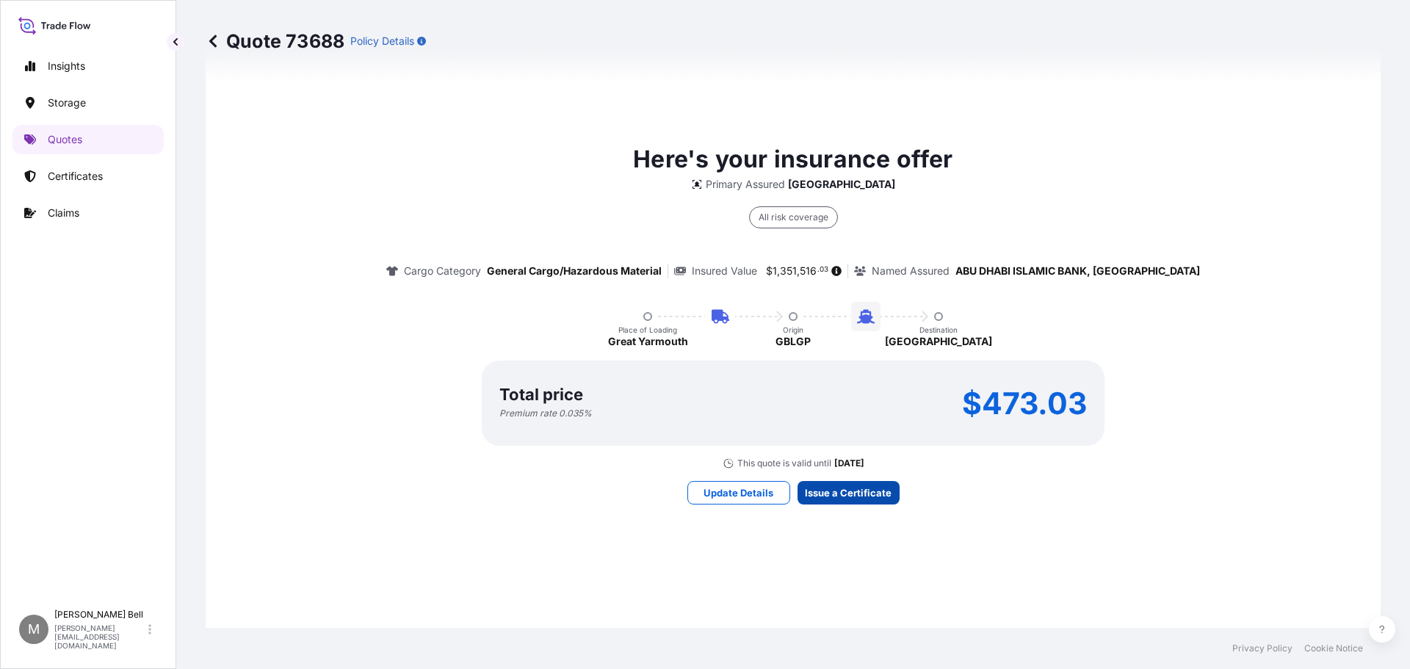
scroll to position [2159, 0]
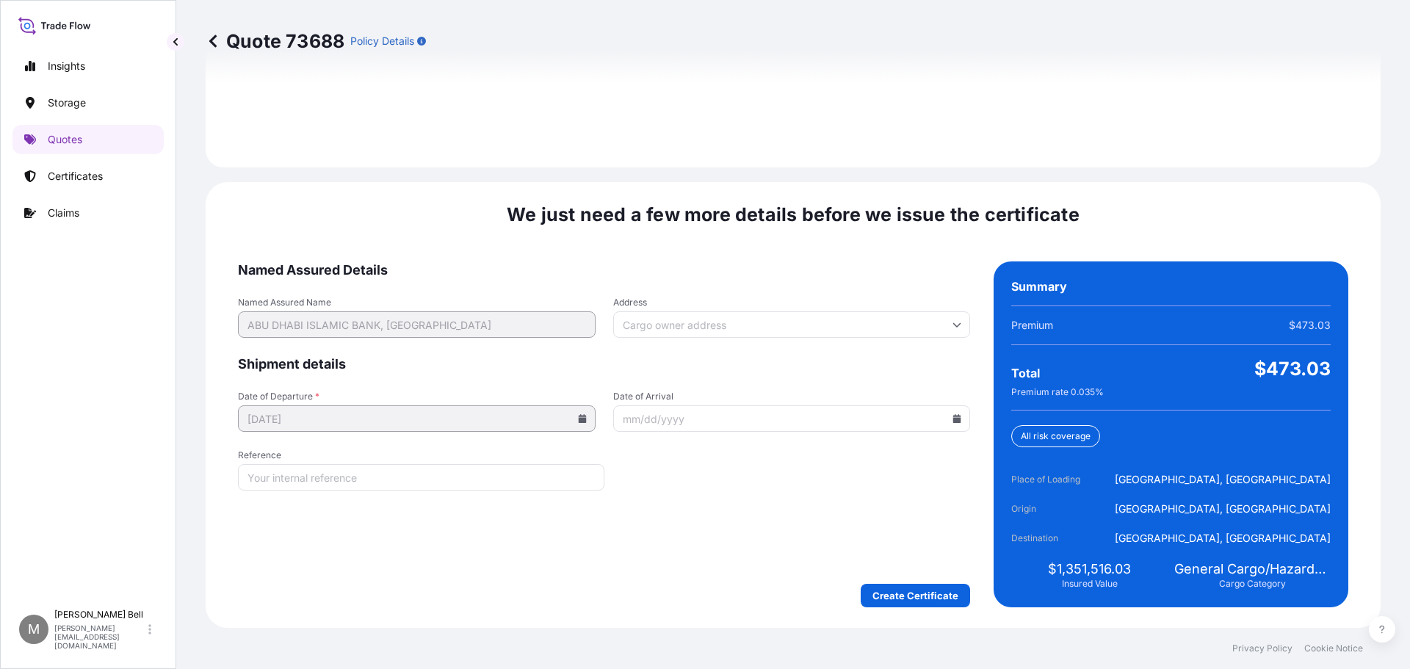
click at [401, 476] on input "Reference" at bounding box center [421, 477] width 367 height 26
click at [388, 471] on input "Reference" at bounding box center [421, 477] width 367 height 26
click at [369, 477] on input "Reference" at bounding box center [421, 477] width 367 height 26
click at [700, 562] on form "Named Assured Details Named Assured Name ABU DHABI ISLAMIC BANK, EGYPT Address …" at bounding box center [604, 434] width 732 height 346
click at [444, 484] on input "Reference" at bounding box center [421, 477] width 367 height 26
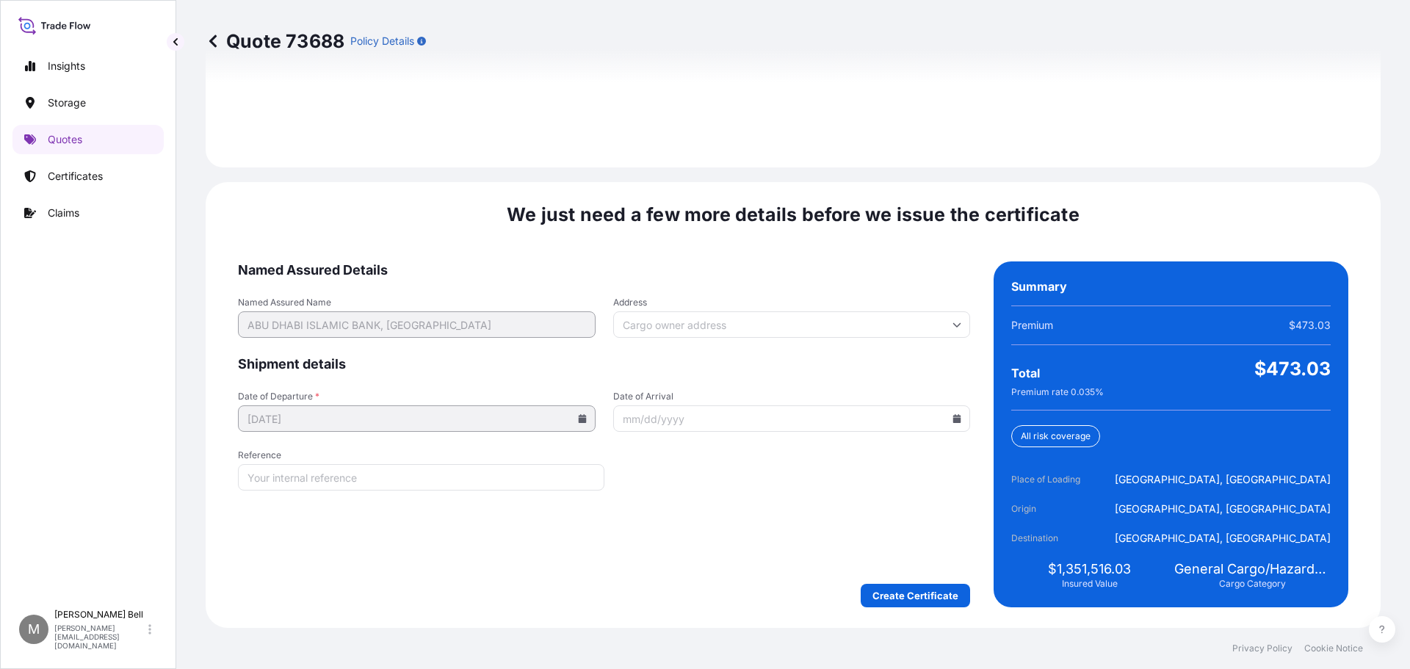
paste input "f"
type input "f"
type input "GB1005439266"
click at [581, 418] on icon at bounding box center [582, 418] width 8 height 9
click at [578, 417] on icon at bounding box center [582, 418] width 9 height 9
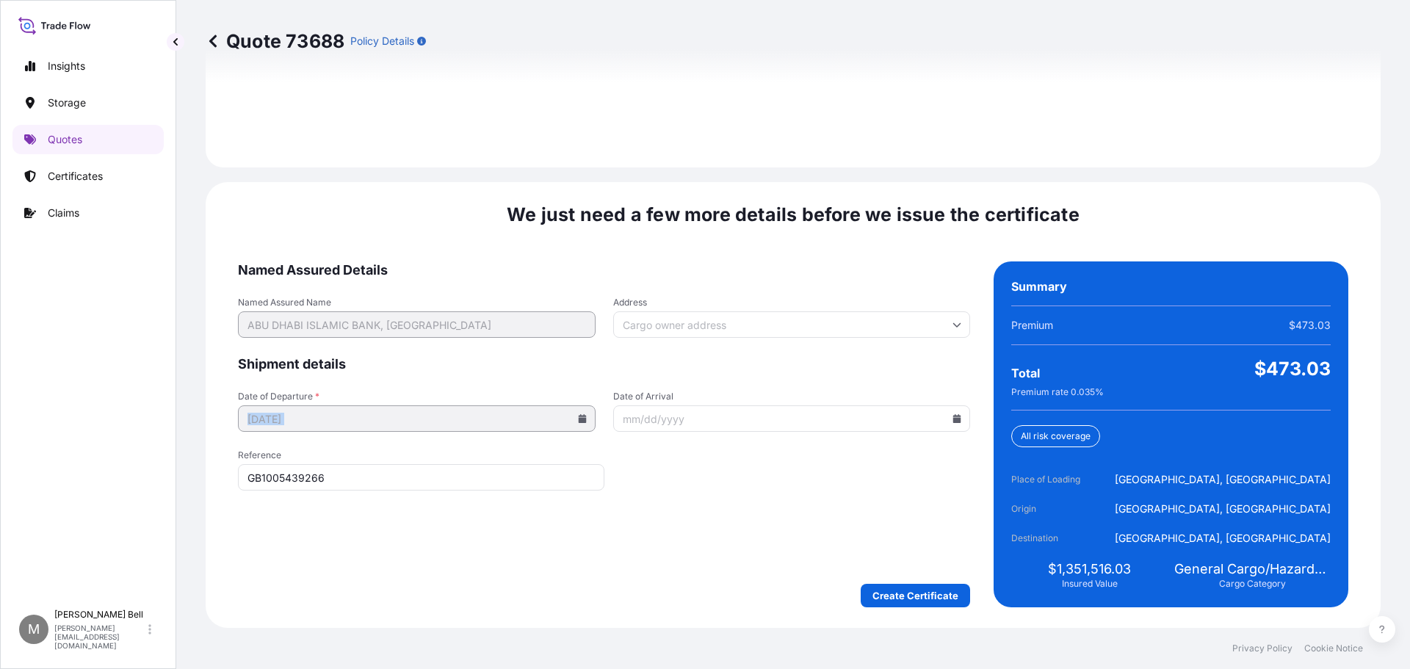
click at [578, 417] on icon at bounding box center [582, 418] width 9 height 9
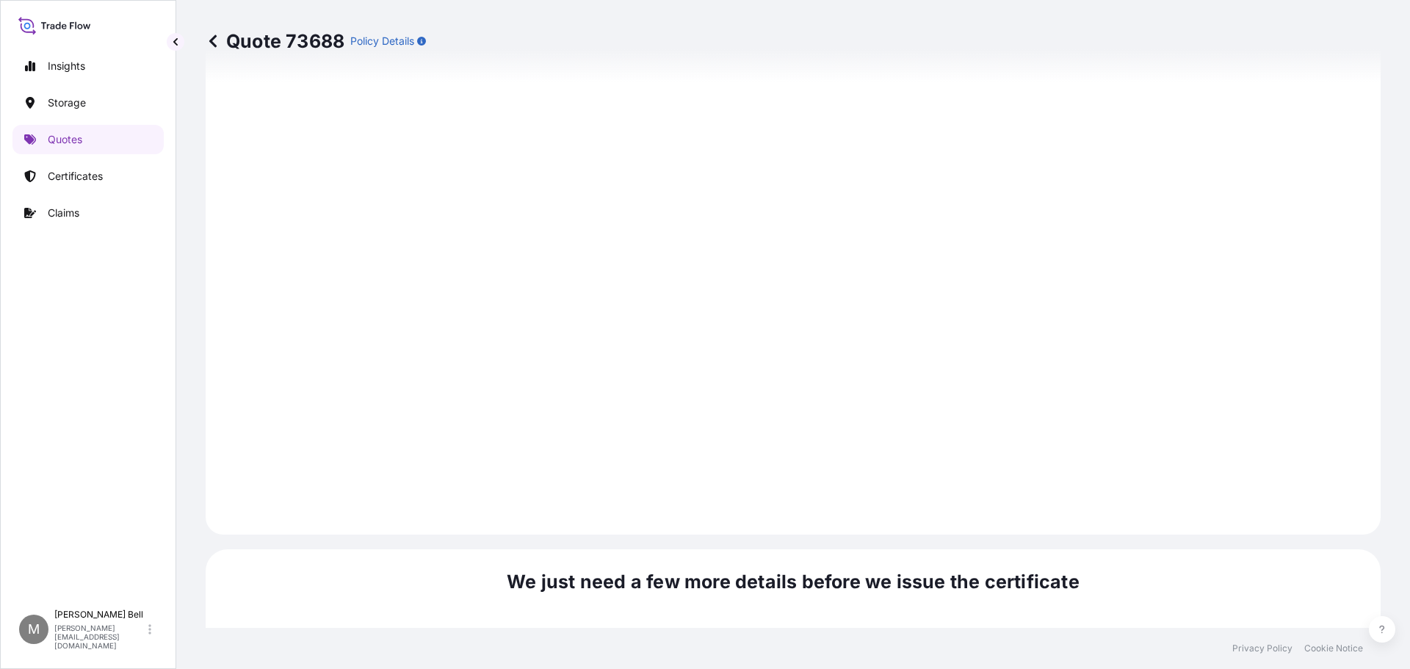
click at [207, 37] on icon at bounding box center [213, 41] width 15 height 15
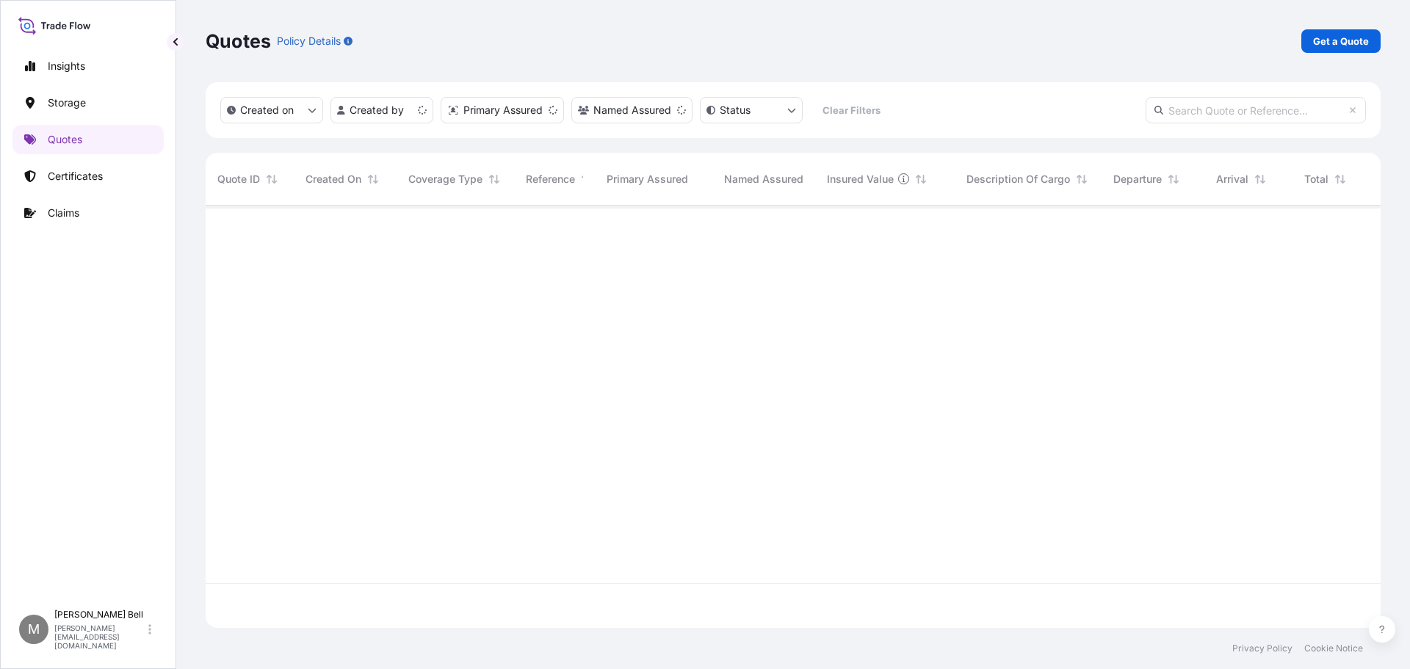
scroll to position [419, 1164]
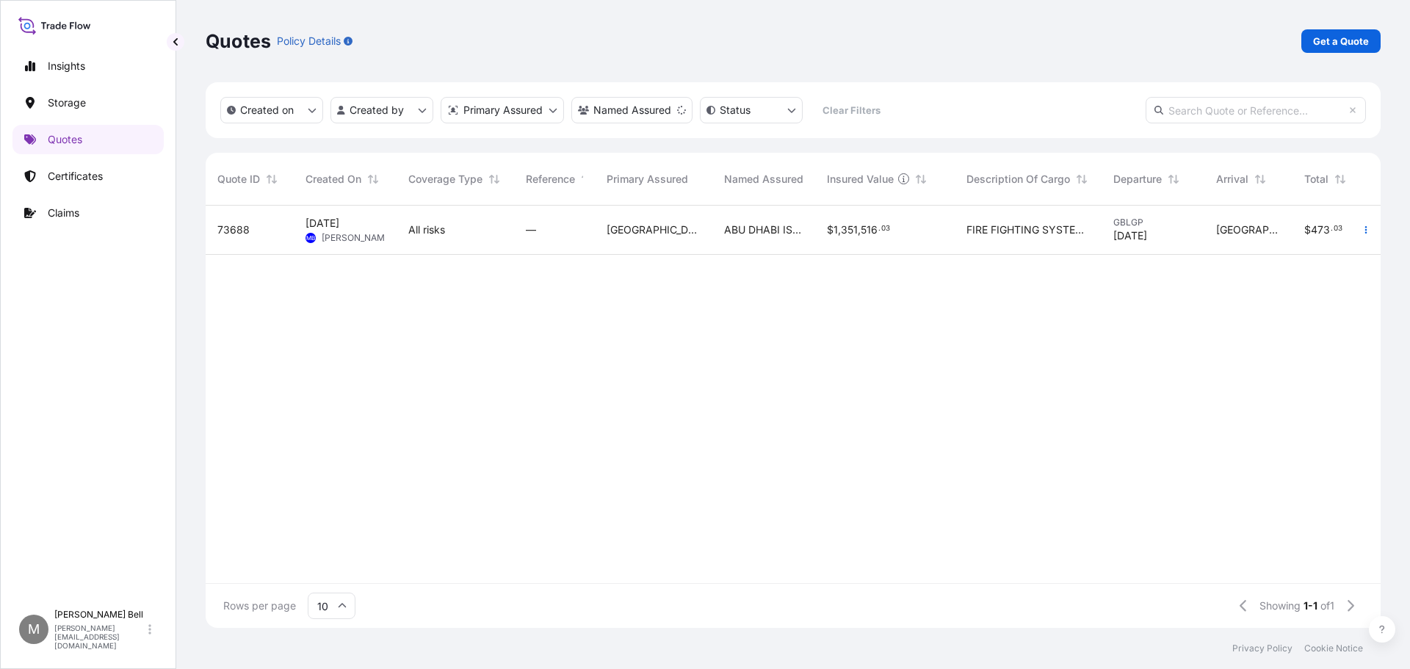
click at [271, 238] on div "73688" at bounding box center [250, 230] width 88 height 49
select select "Road / Inland"
select select "Water"
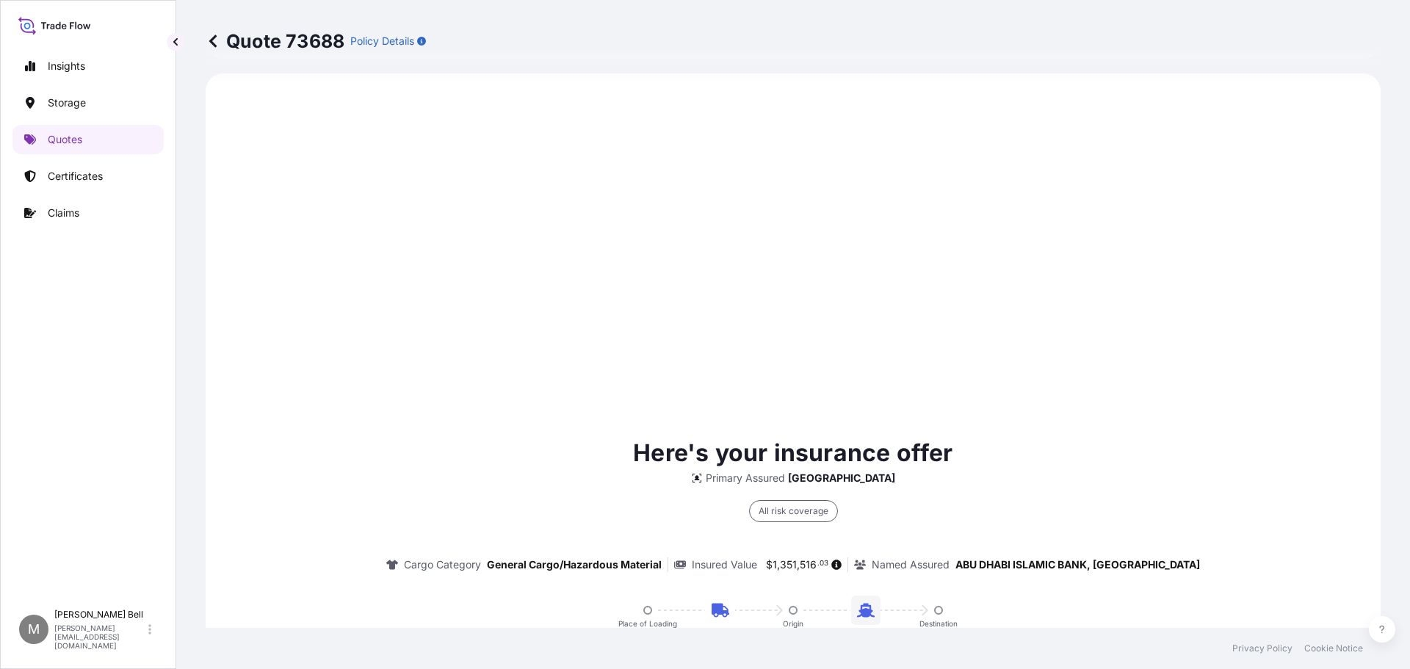
scroll to position [1073, 0]
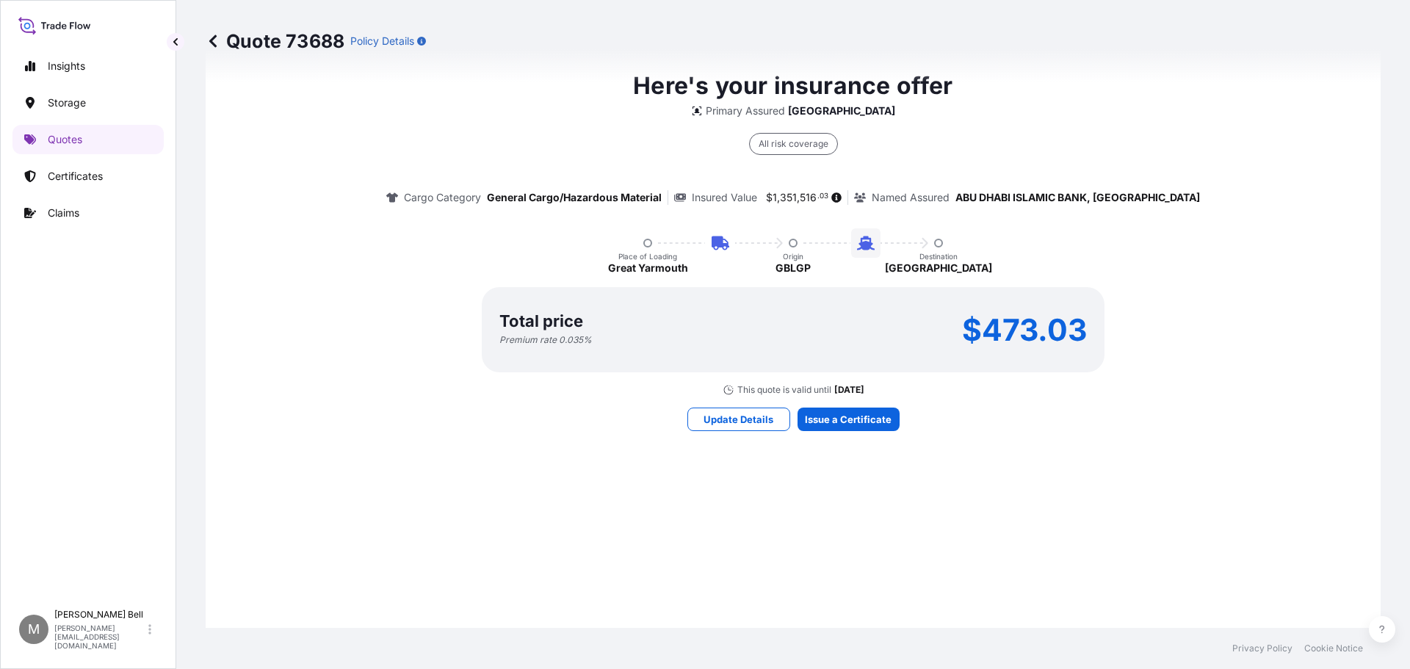
click at [776, 143] on div "All risk coverage" at bounding box center [793, 144] width 89 height 22
click at [757, 422] on p "Update Details" at bounding box center [739, 419] width 70 height 15
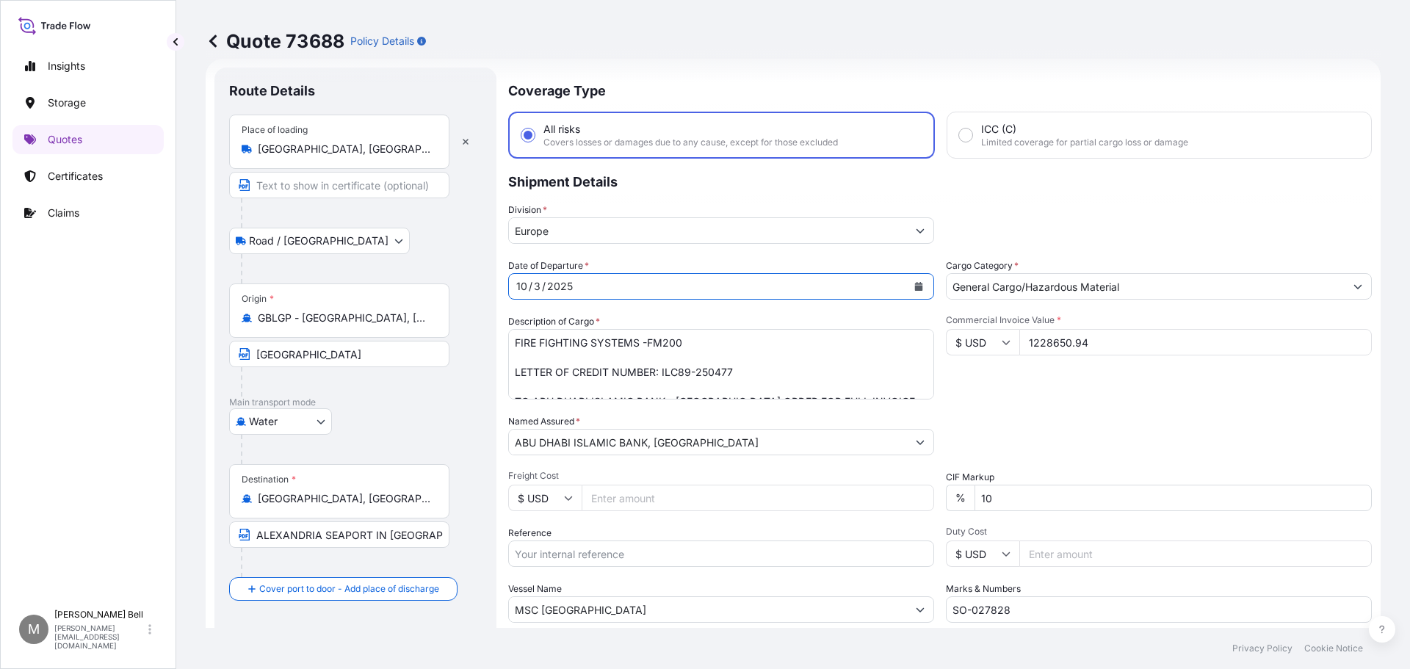
click at [618, 285] on div "10 / 3 / 2025" at bounding box center [708, 286] width 398 height 26
click at [915, 285] on icon "Calendar" at bounding box center [918, 286] width 9 height 9
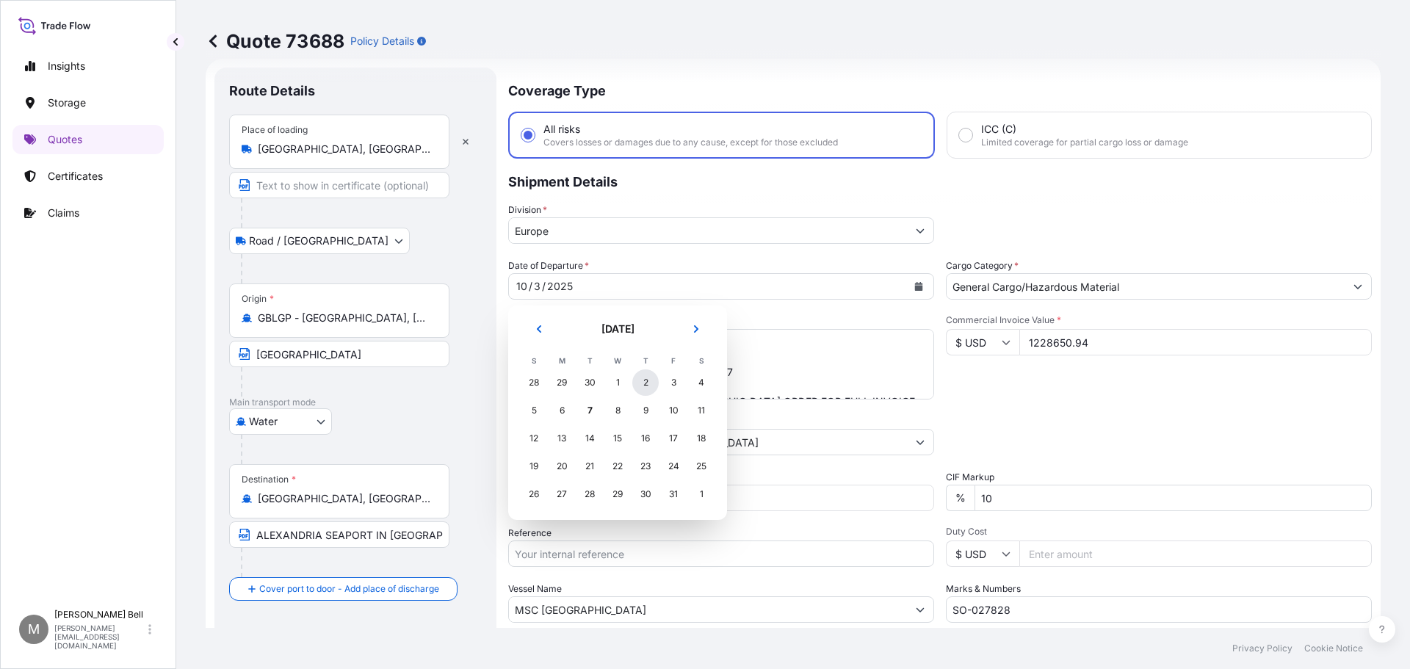
click at [643, 383] on div "2" at bounding box center [645, 382] width 26 height 26
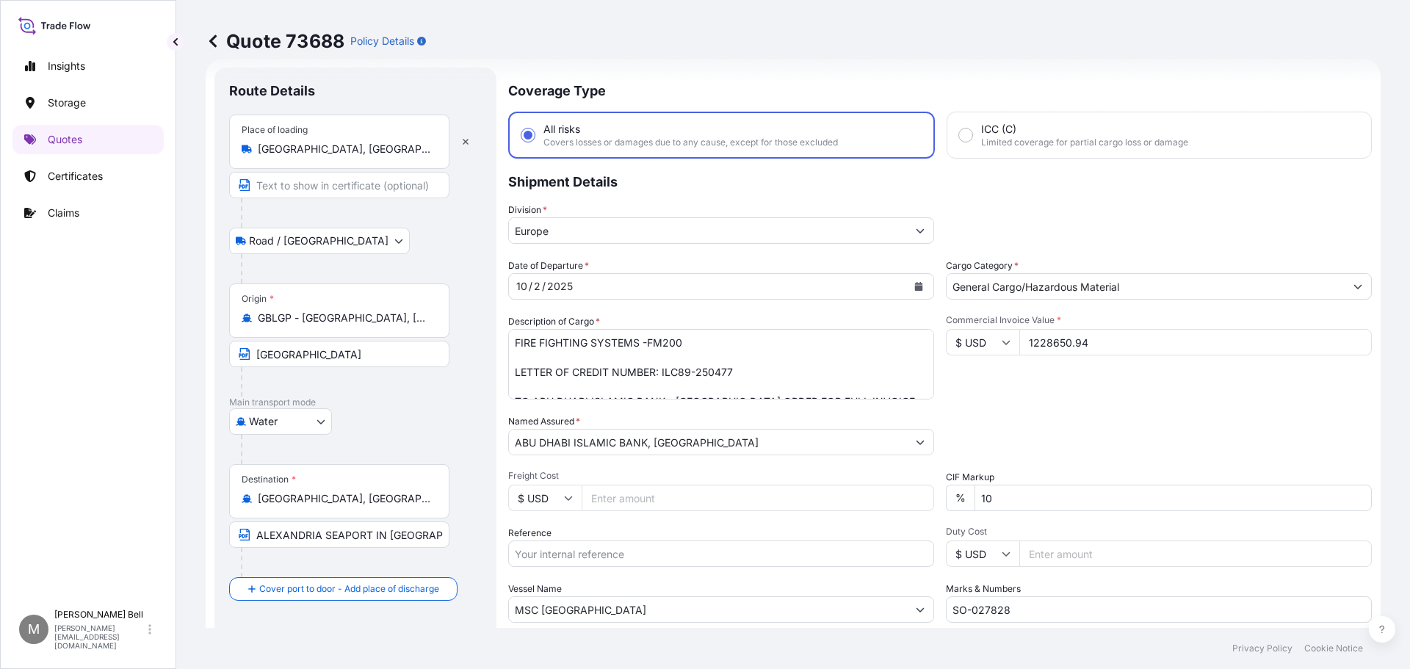
click at [831, 322] on div "Description of Cargo * FIRE FIGHTING SYSTEMS -FM200 LETTER OF CREDIT NUMBER: IL…" at bounding box center [721, 356] width 426 height 85
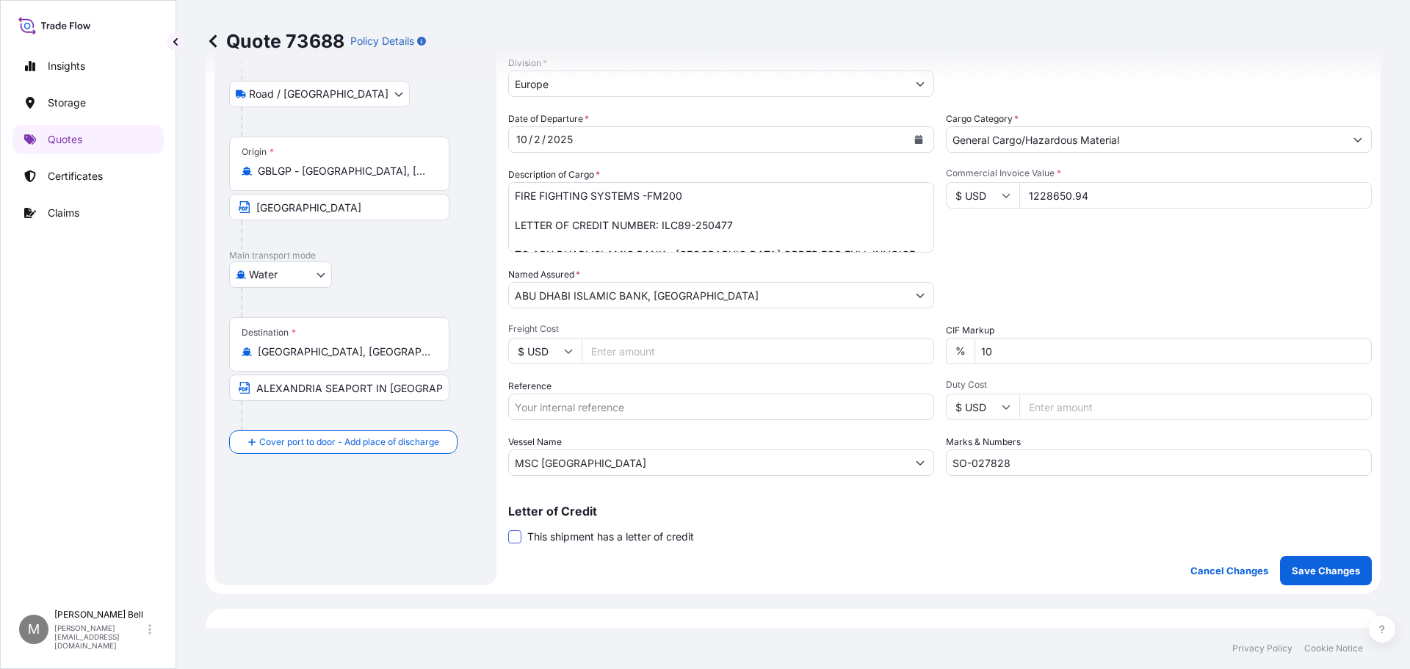
click at [512, 539] on span at bounding box center [514, 536] width 13 height 13
click at [508, 529] on input "This shipment has a letter of credit" at bounding box center [508, 529] width 0 height 0
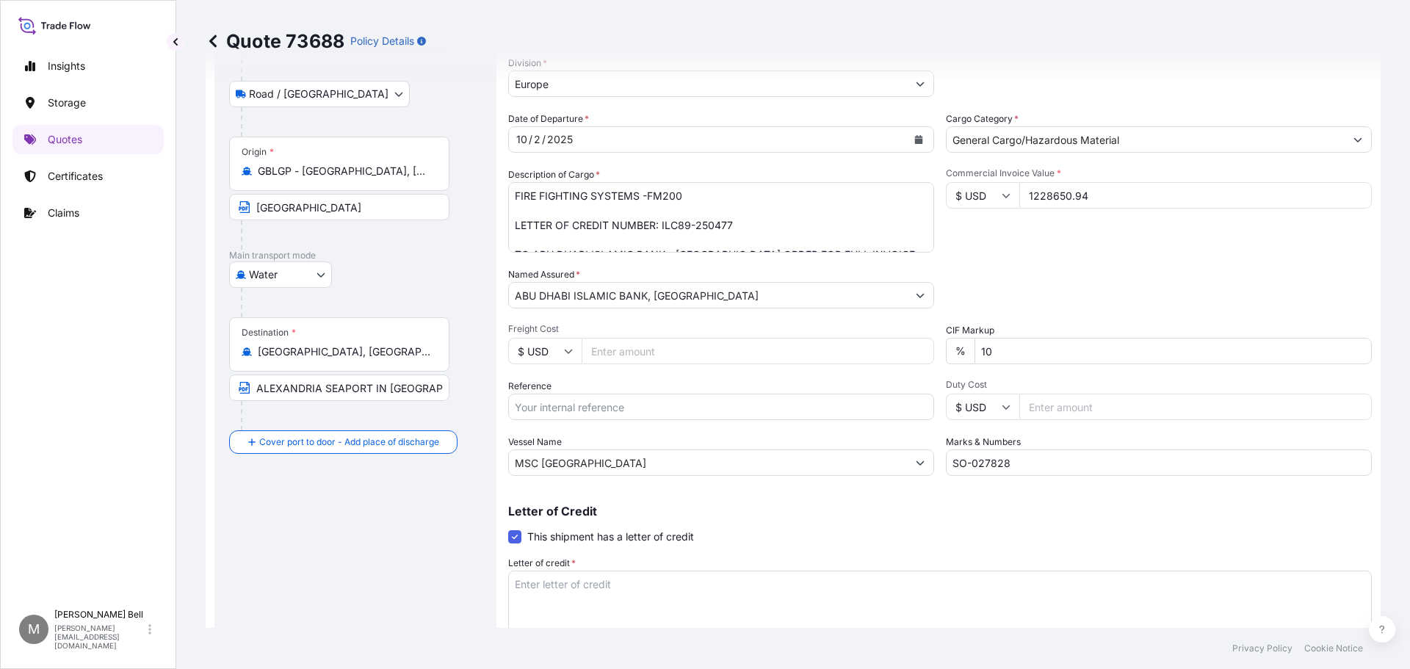
scroll to position [317, 0]
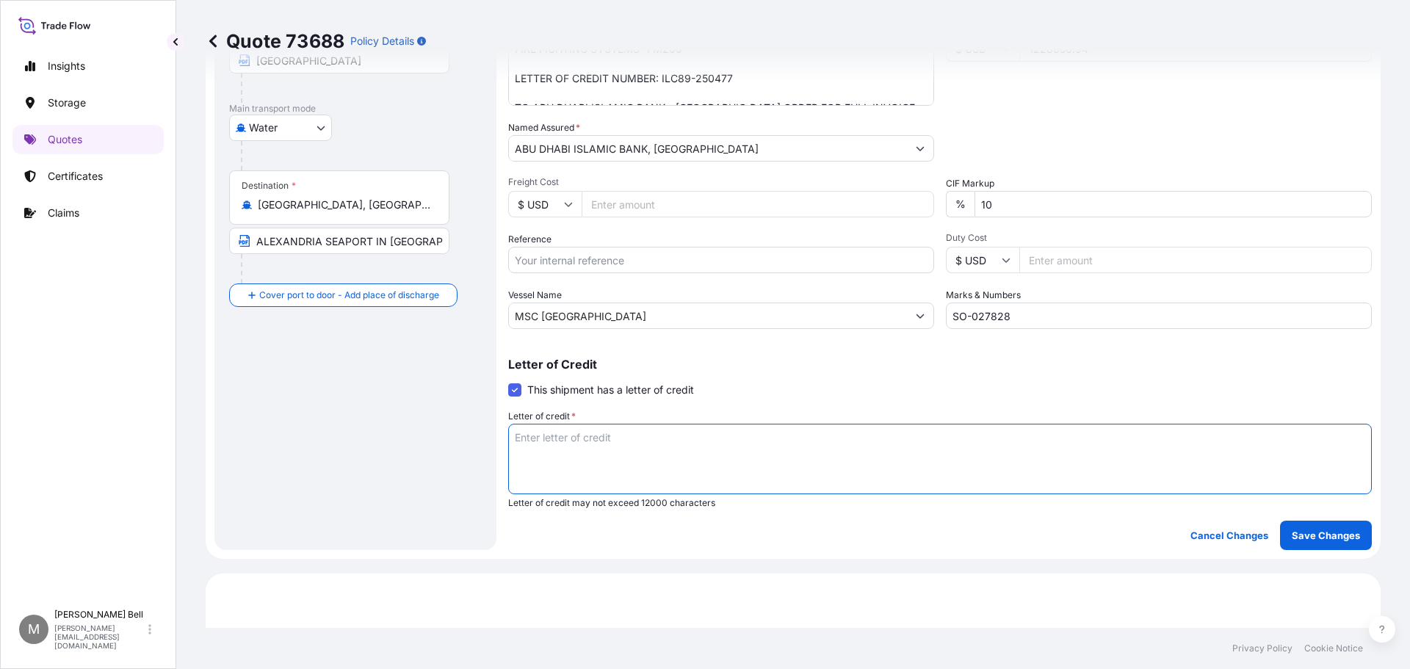
click at [640, 458] on textarea "Letter of credit *" at bounding box center [940, 459] width 864 height 71
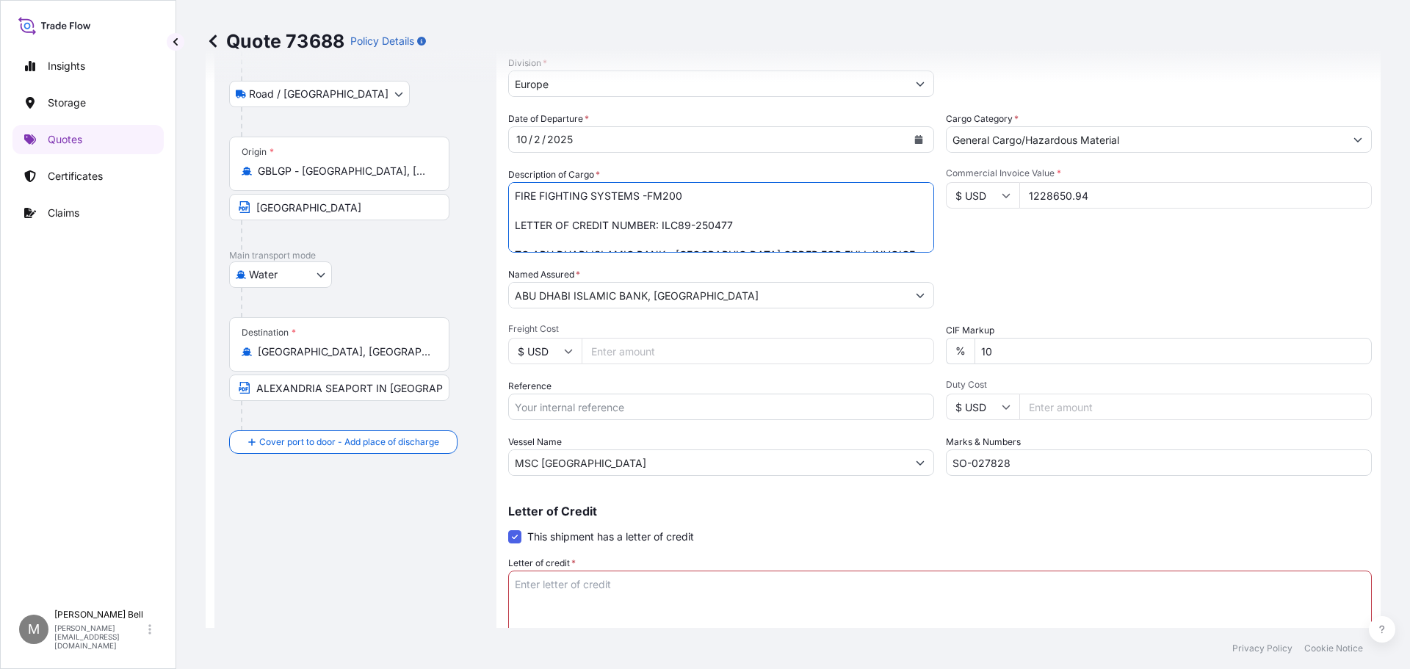
drag, startPoint x: 741, startPoint y: 220, endPoint x: 663, endPoint y: 222, distance: 78.6
click at [663, 222] on textarea "FIRE FIGHTING SYSTEMS -FM200 LETTER OF CREDIT NUMBER: ILC89-250477 TO ABU DHABI…" at bounding box center [721, 217] width 426 height 71
click at [595, 598] on textarea "Letter of credit *" at bounding box center [940, 606] width 864 height 71
paste textarea "ILC89-250477"
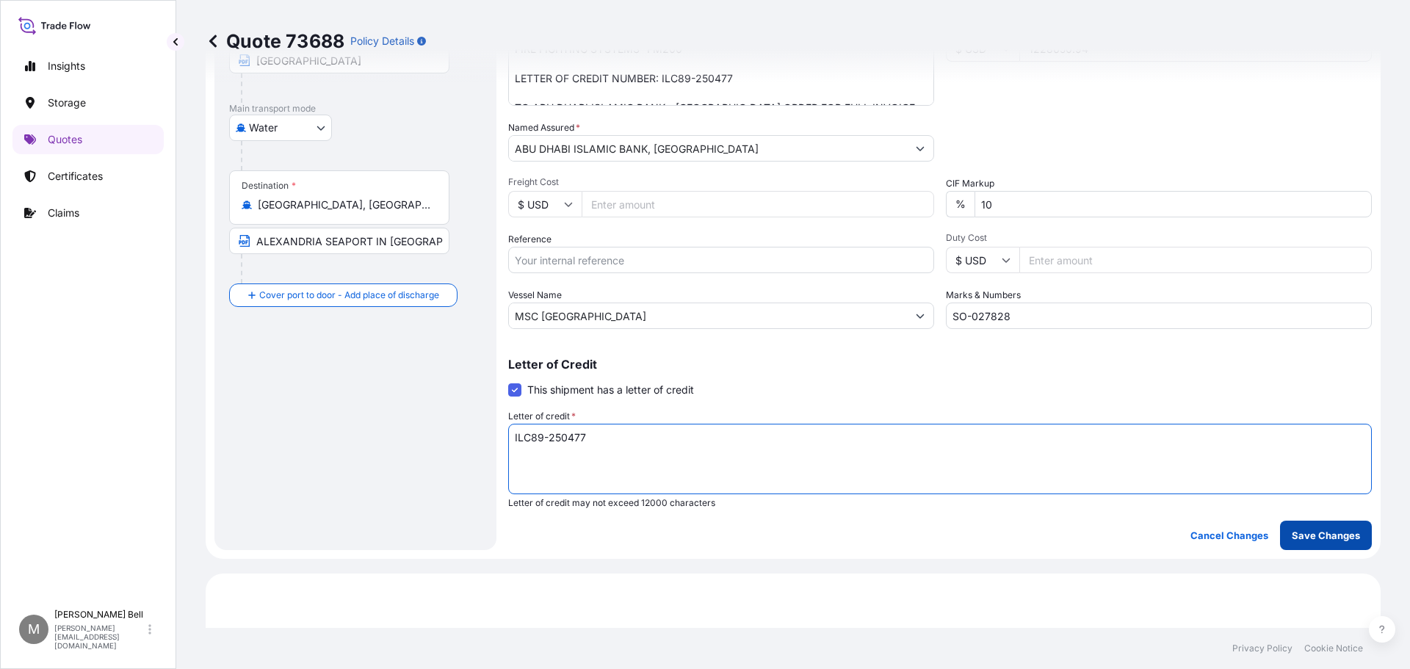
type textarea "ILC89-250477"
click at [1292, 542] on p "Save Changes" at bounding box center [1326, 535] width 68 height 15
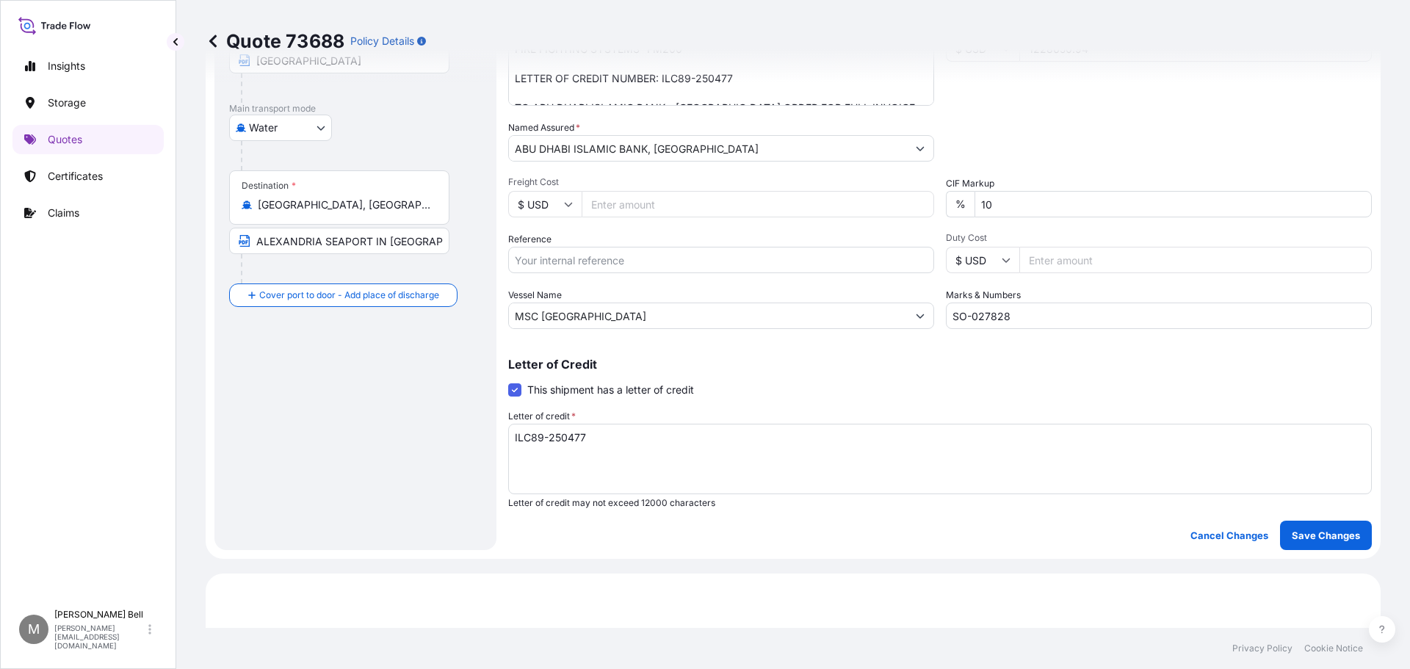
scroll to position [818, 0]
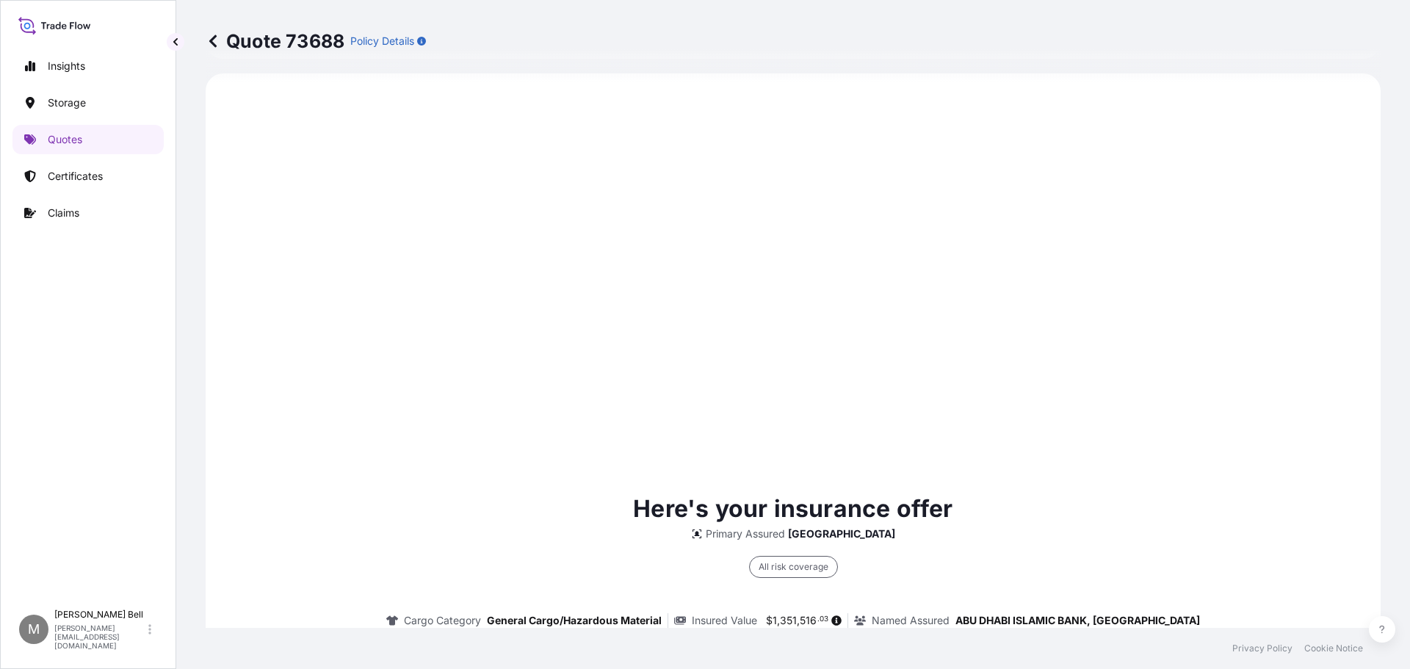
select select "Road / Inland"
select select "Water"
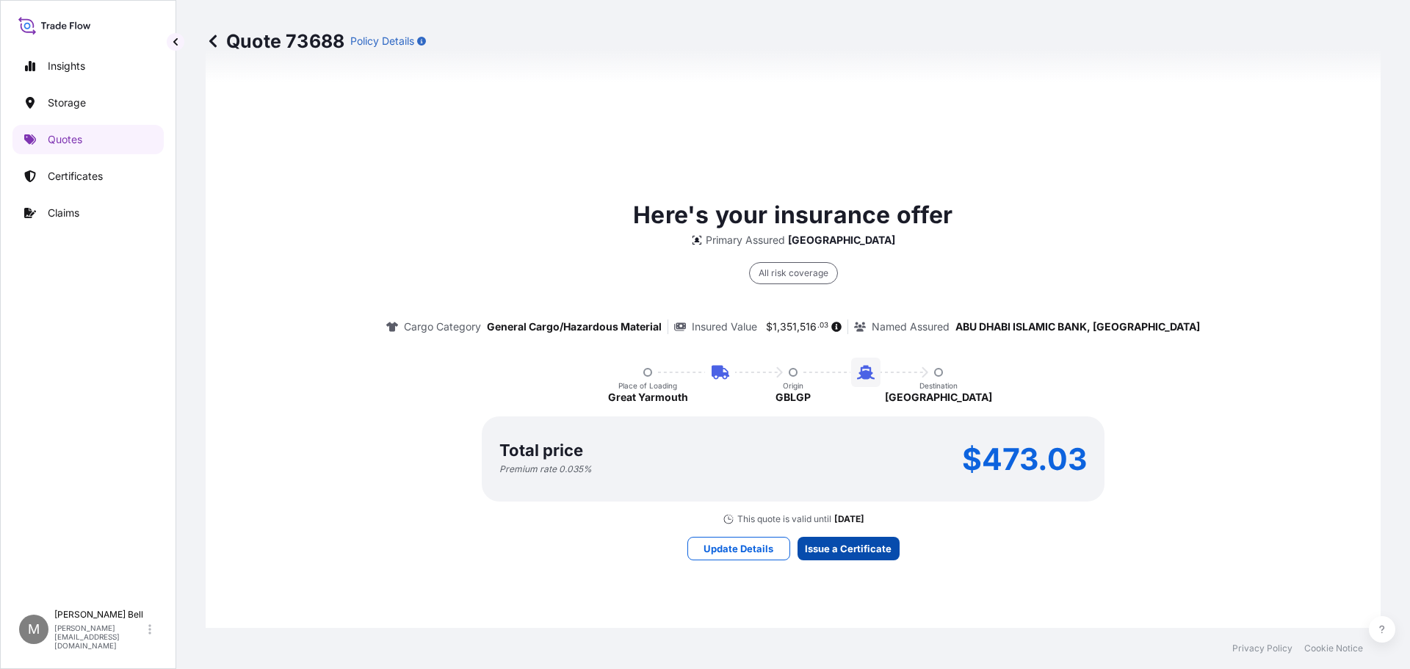
scroll to position [2382, 0]
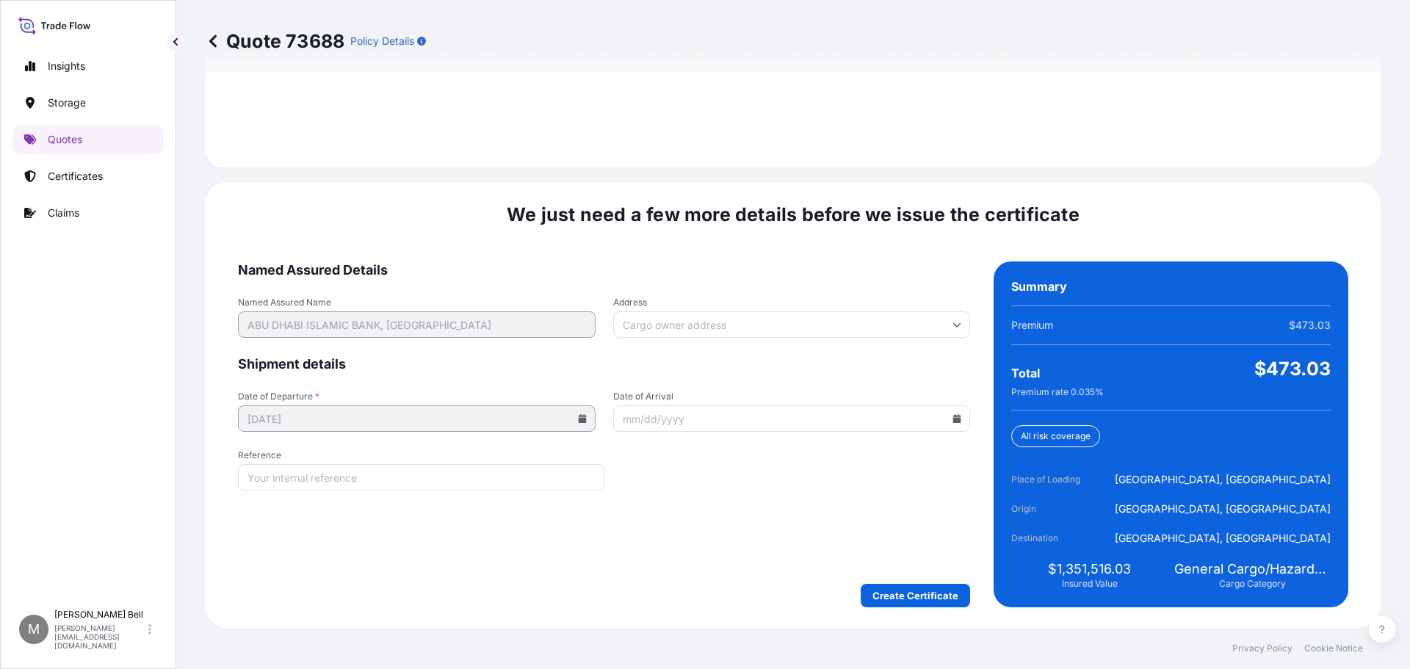
click at [465, 479] on input "Reference" at bounding box center [421, 477] width 367 height 26
type input "GB1005439266"
click at [876, 324] on input "Address" at bounding box center [792, 324] width 358 height 26
click at [856, 478] on form "Named Assured Details Named Assured Name ABU DHABI ISLAMIC BANK, EGYPT Address …" at bounding box center [604, 434] width 732 height 346
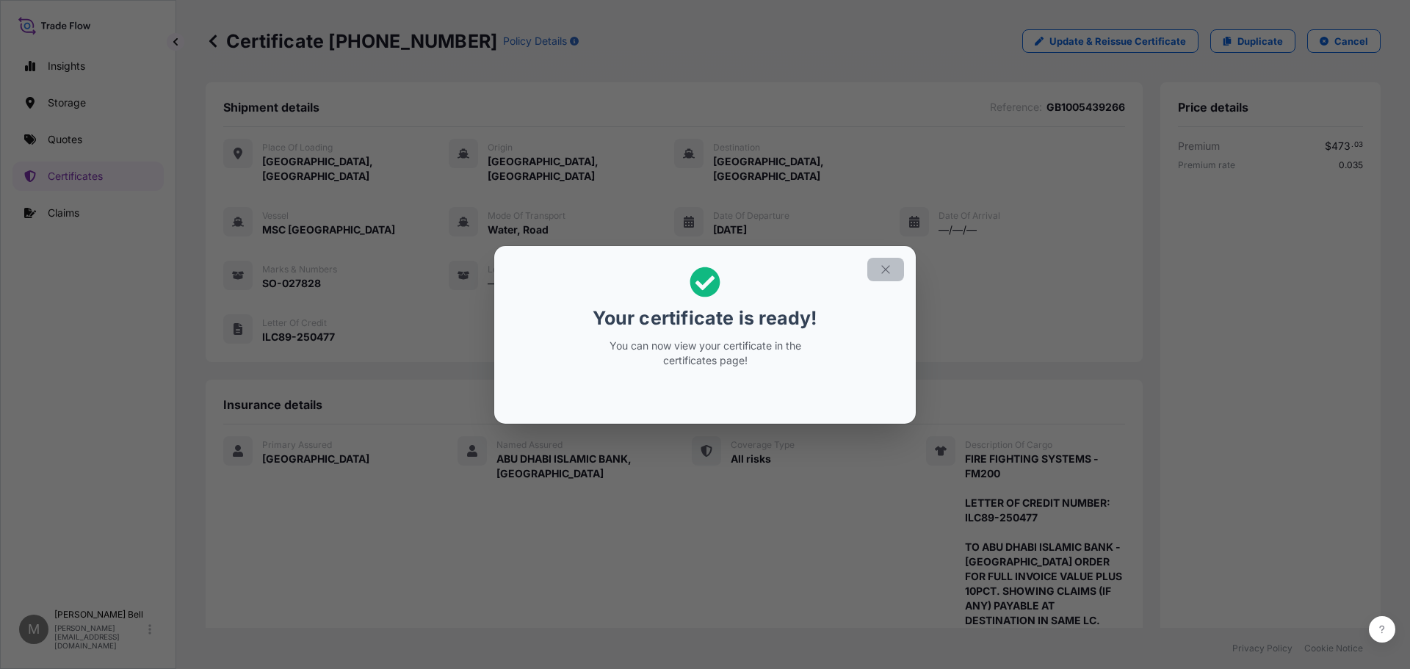
click at [884, 270] on icon "button" at bounding box center [885, 269] width 13 height 13
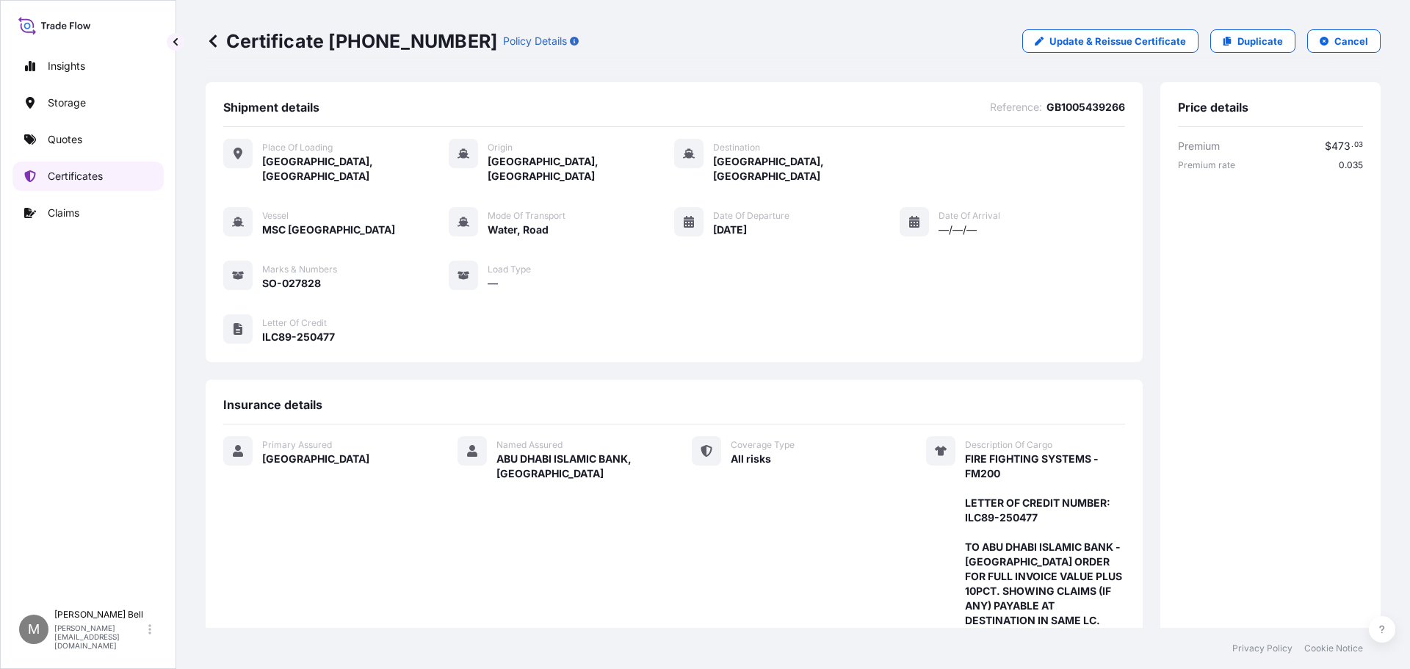
click at [70, 175] on p "Certificates" at bounding box center [75, 176] width 55 height 15
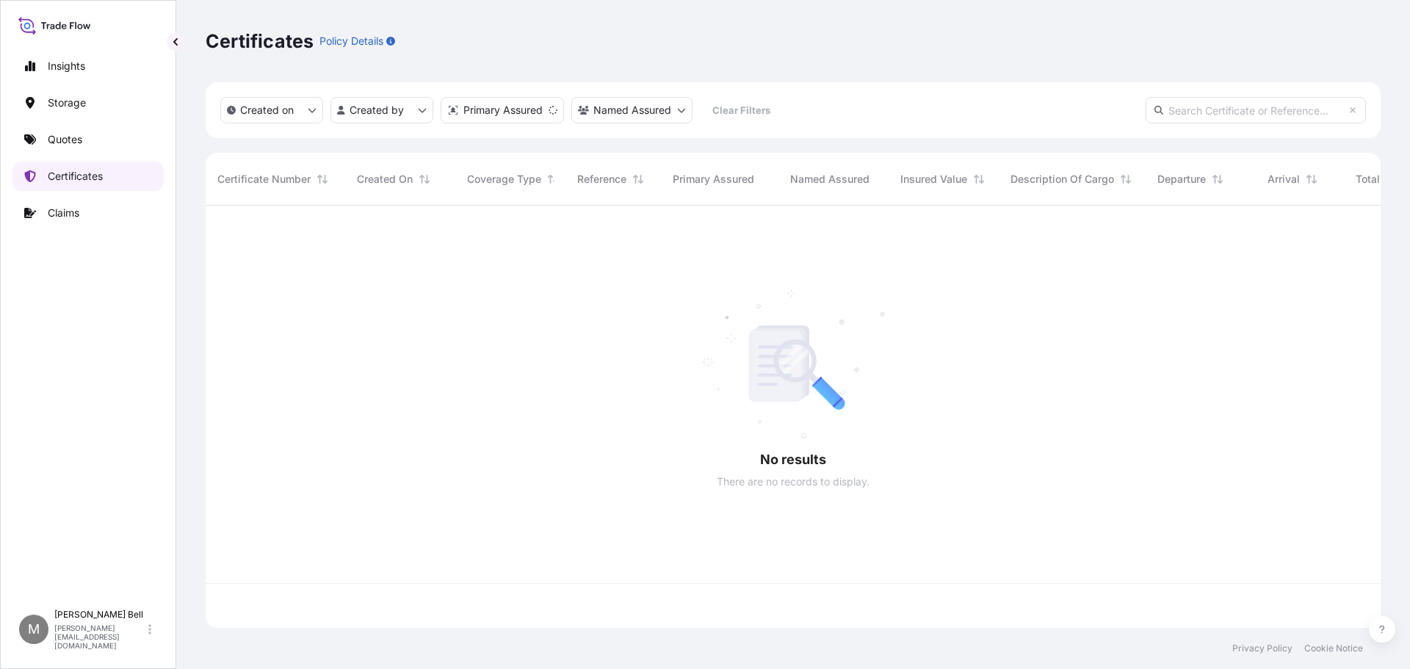
scroll to position [419, 1164]
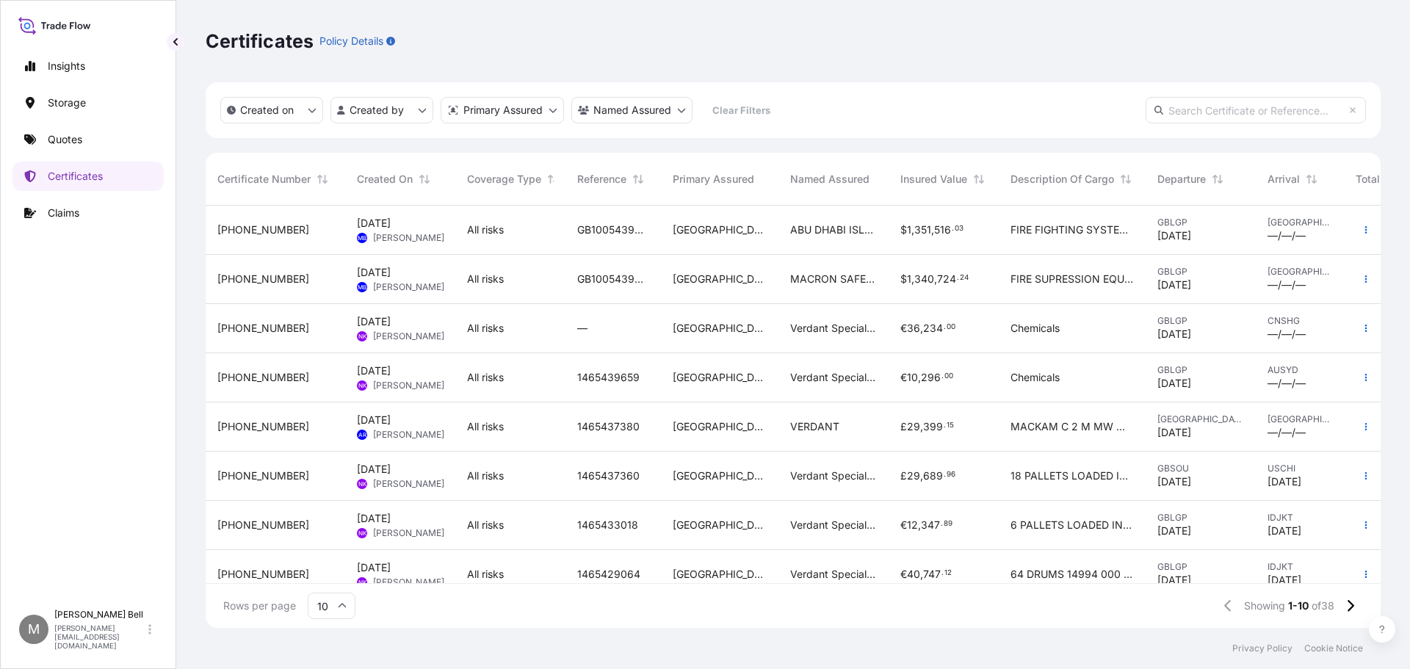
click at [273, 284] on div "31601-35-3" at bounding box center [275, 279] width 116 height 15
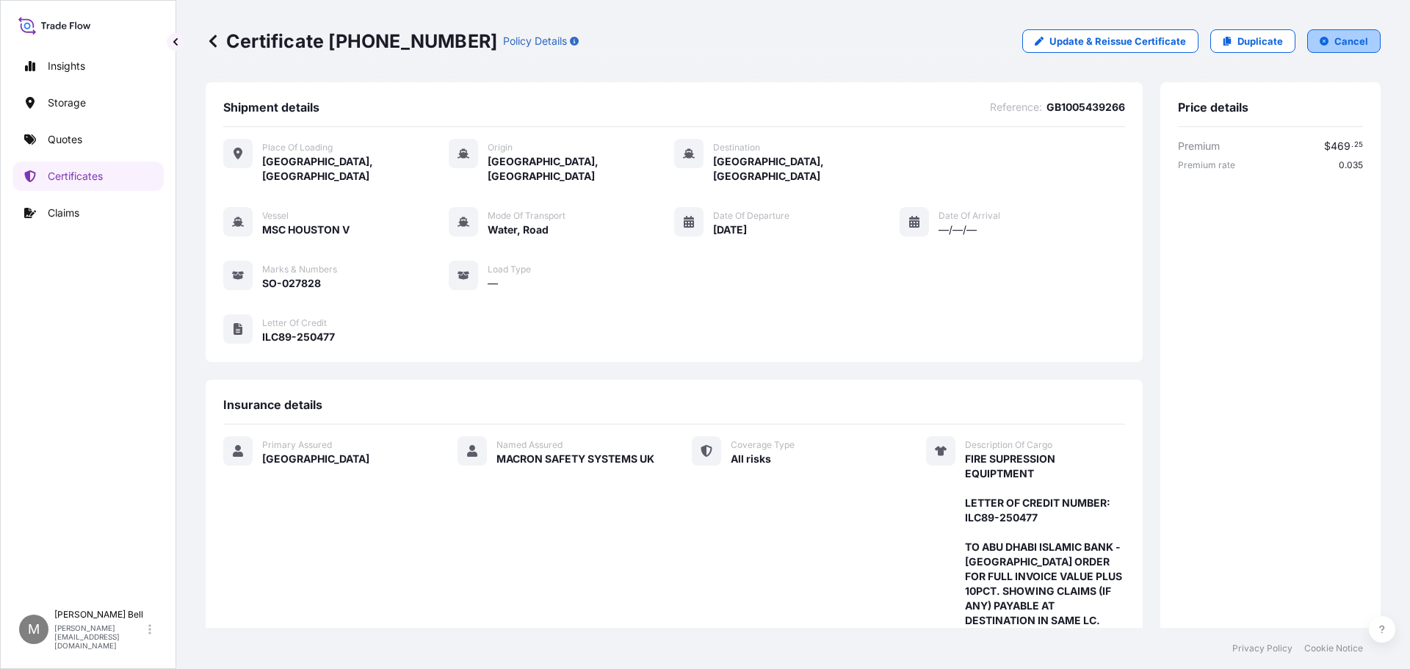
click at [1307, 41] on button "Cancel" at bounding box center [1343, 41] width 73 height 24
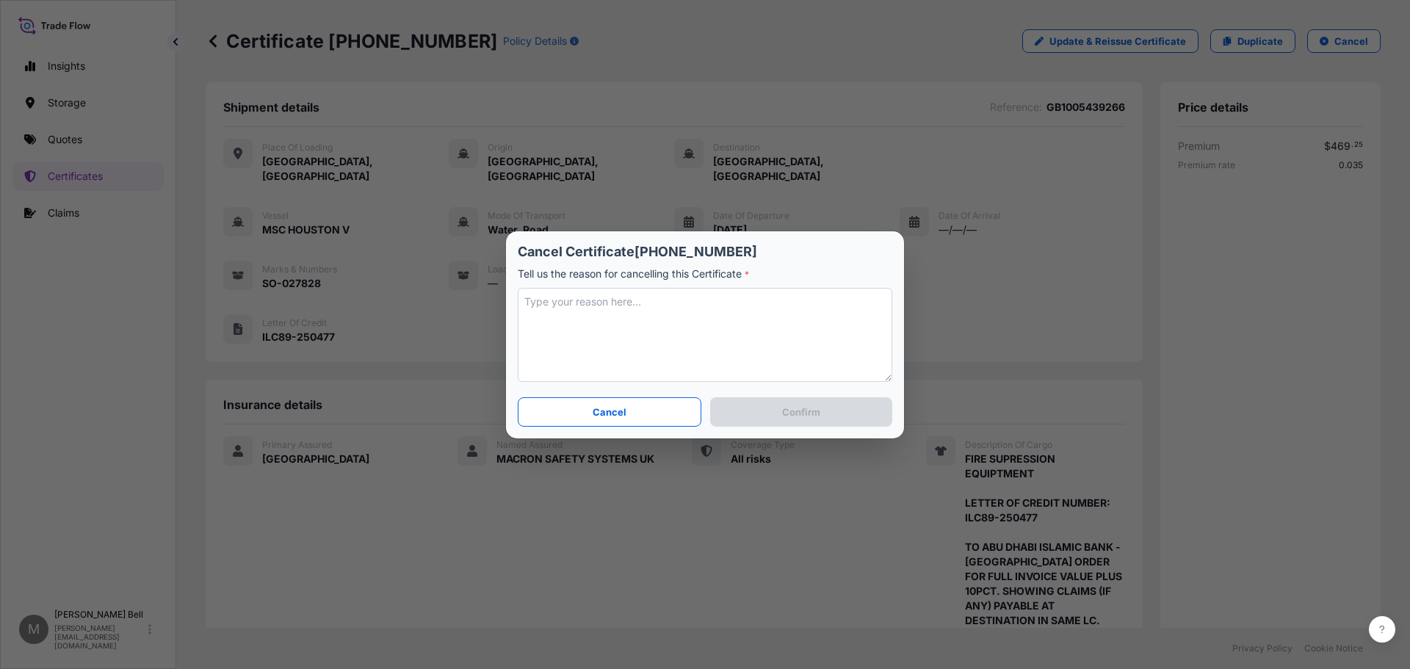
click at [631, 316] on textarea at bounding box center [705, 335] width 375 height 94
type textarea "Had to create a new one"
click at [739, 417] on button "Confirm" at bounding box center [801, 411] width 182 height 29
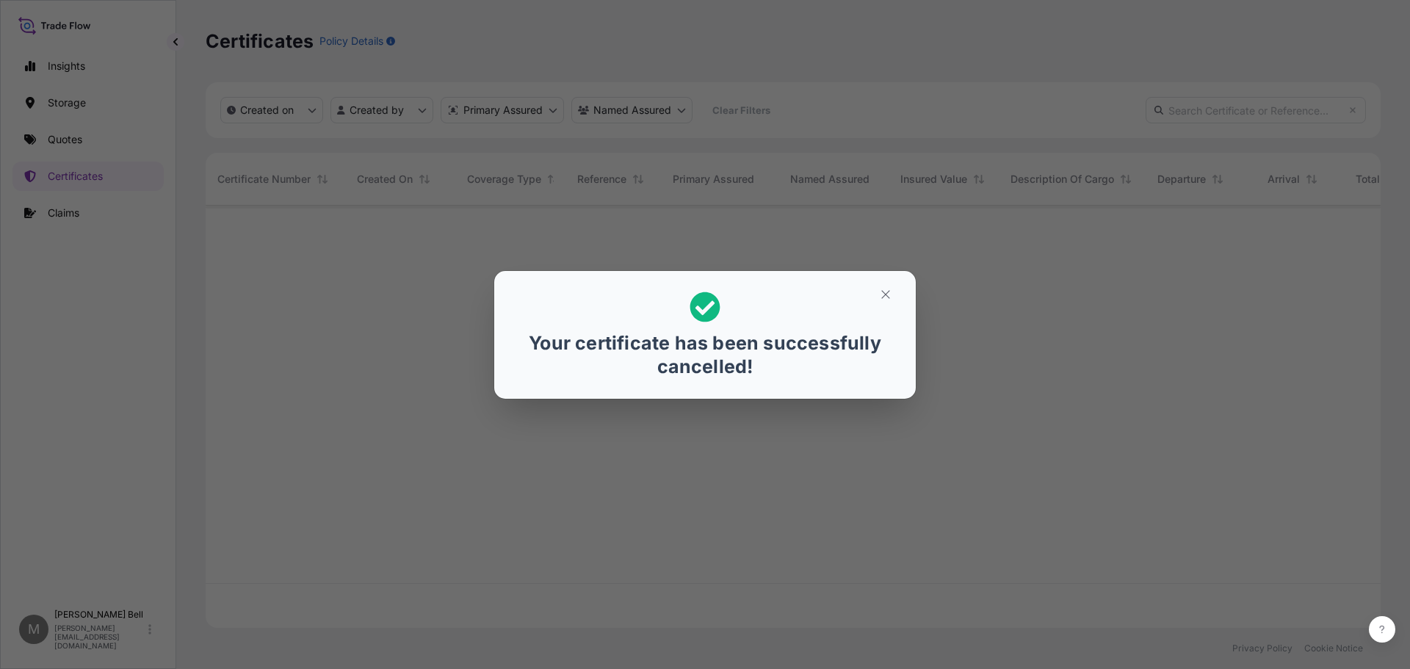
scroll to position [419, 1164]
click at [664, 495] on div "Your certificate has been successfully cancelled!" at bounding box center [705, 334] width 1410 height 669
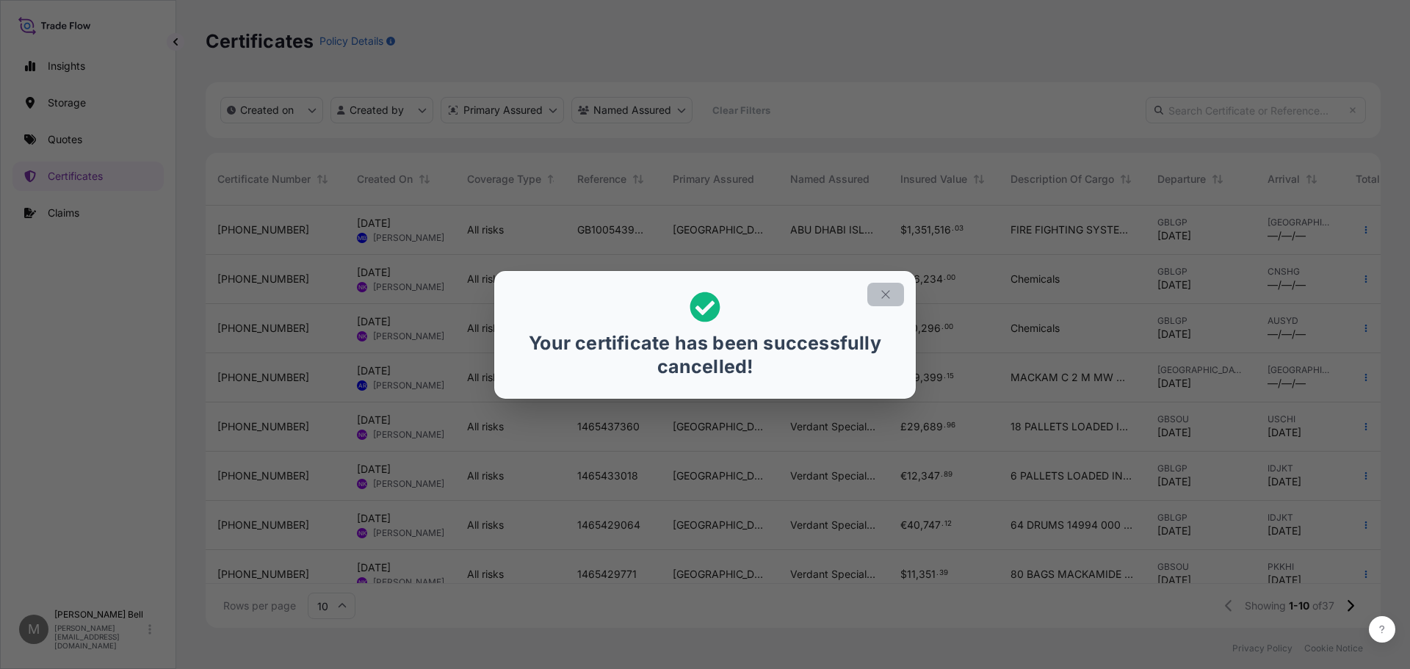
click at [889, 295] on icon "button" at bounding box center [885, 294] width 13 height 13
